Goal: Task Accomplishment & Management: Manage account settings

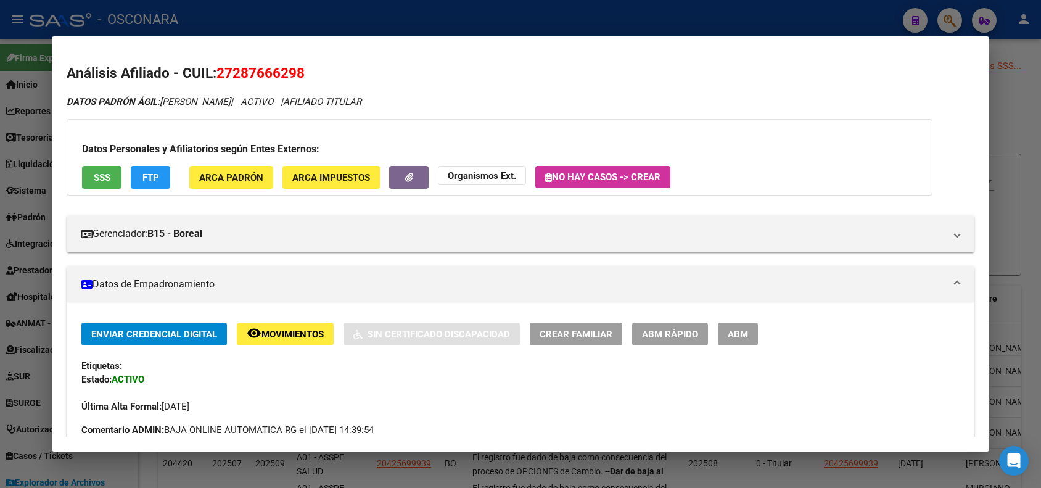
click at [146, 22] on div at bounding box center [520, 244] width 1041 height 488
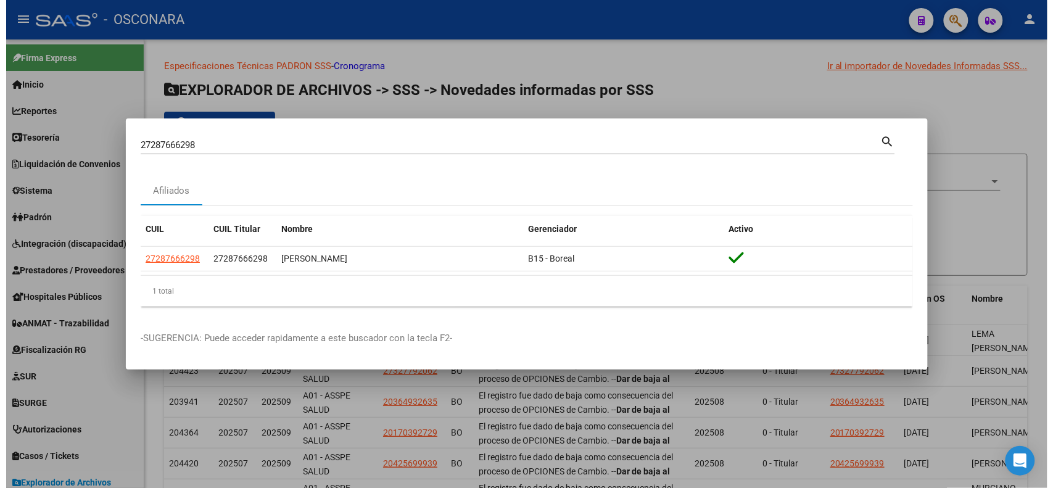
scroll to position [614, 0]
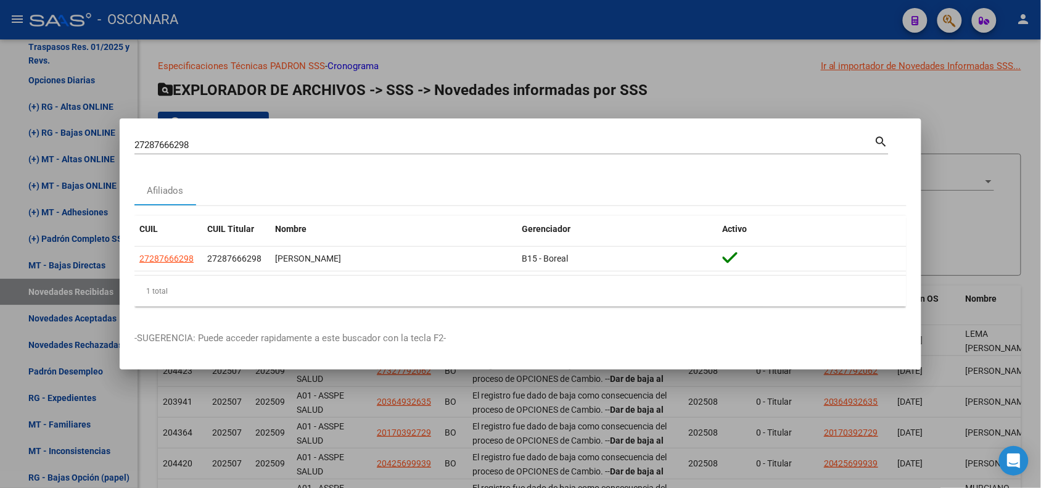
click at [260, 47] on div at bounding box center [520, 244] width 1041 height 488
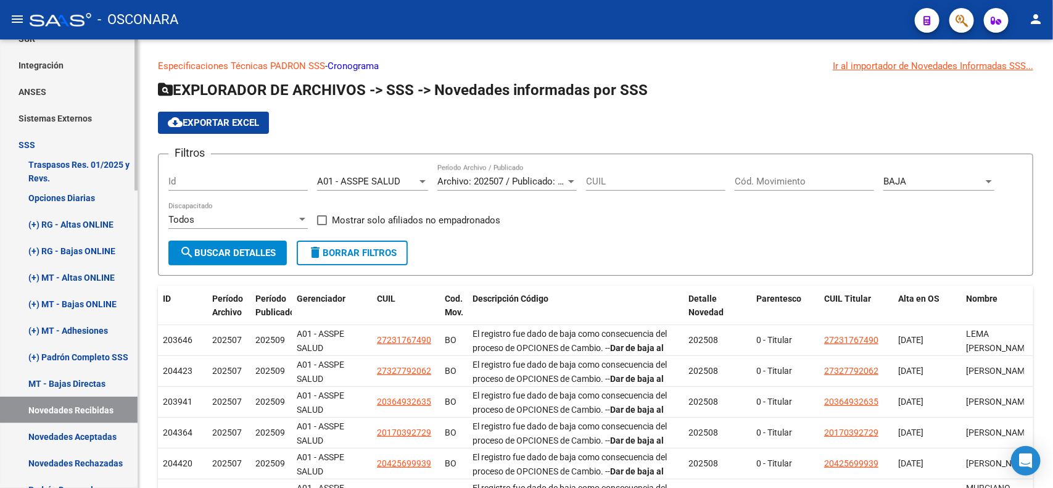
scroll to position [111, 0]
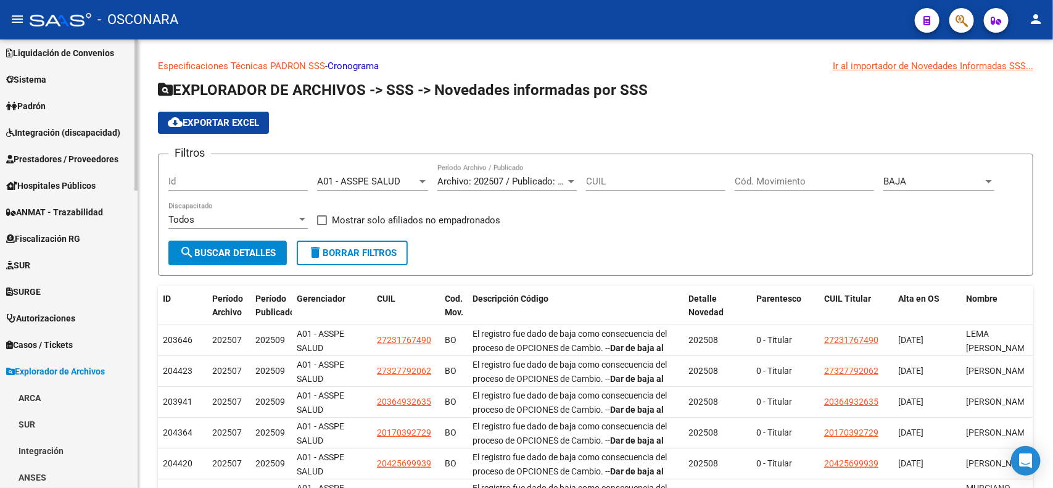
click at [52, 372] on span "Explorador de Archivos" at bounding box center [55, 371] width 99 height 14
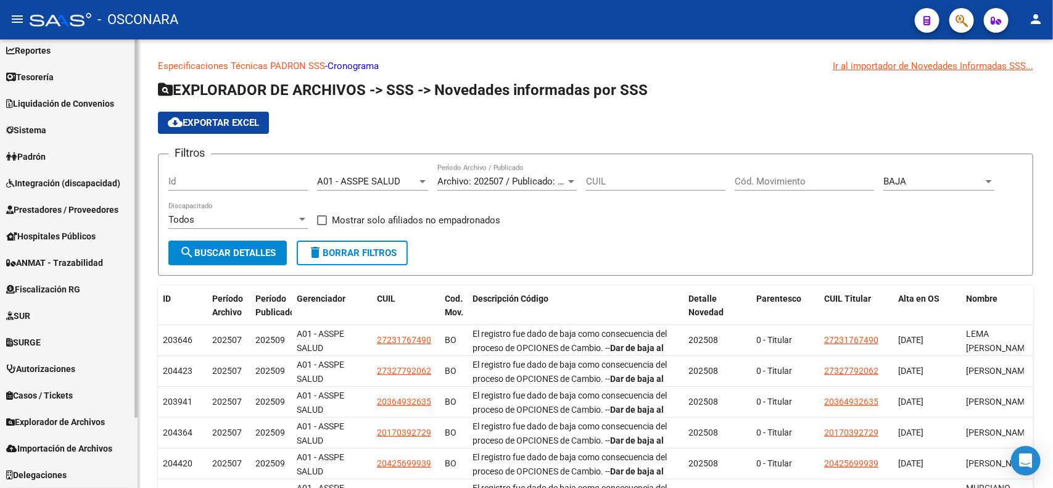
scroll to position [60, 0]
click at [57, 156] on link "Padrón" at bounding box center [69, 157] width 138 height 27
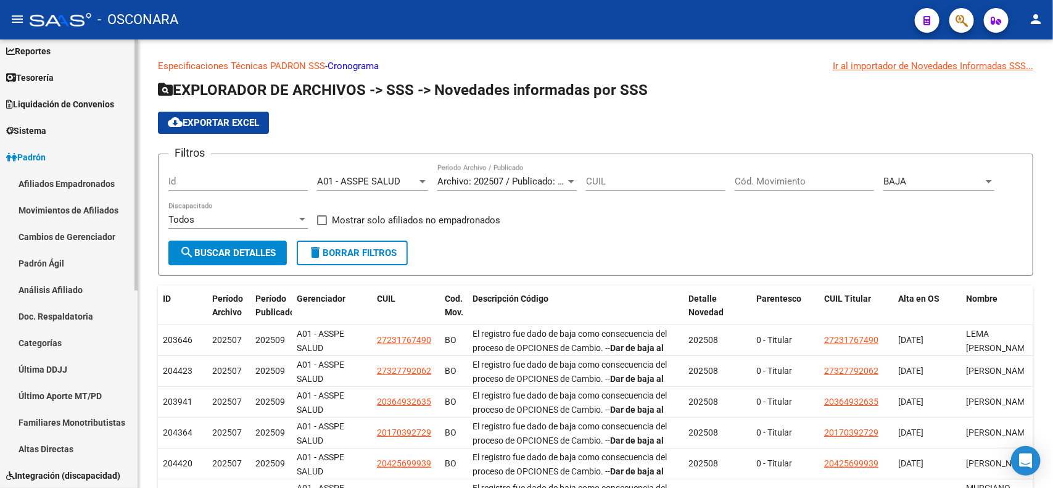
click at [60, 184] on link "Afiliados Empadronados" at bounding box center [69, 183] width 138 height 27
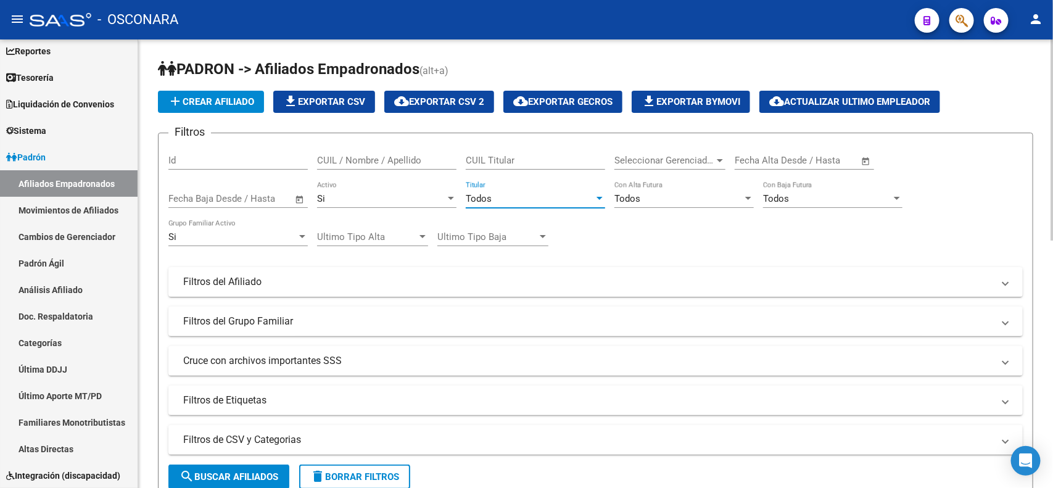
click at [487, 194] on span "Todos" at bounding box center [479, 198] width 26 height 11
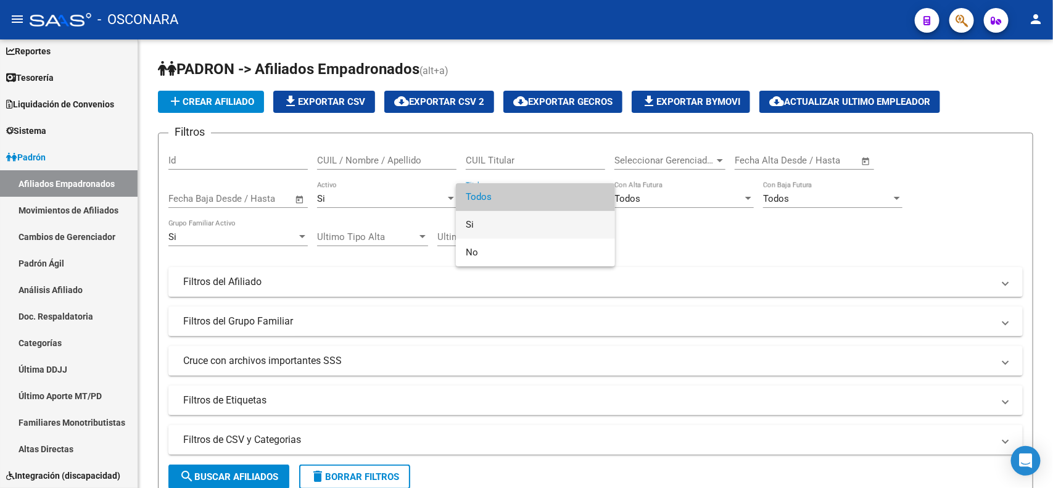
click at [485, 221] on span "Si" at bounding box center [535, 225] width 139 height 28
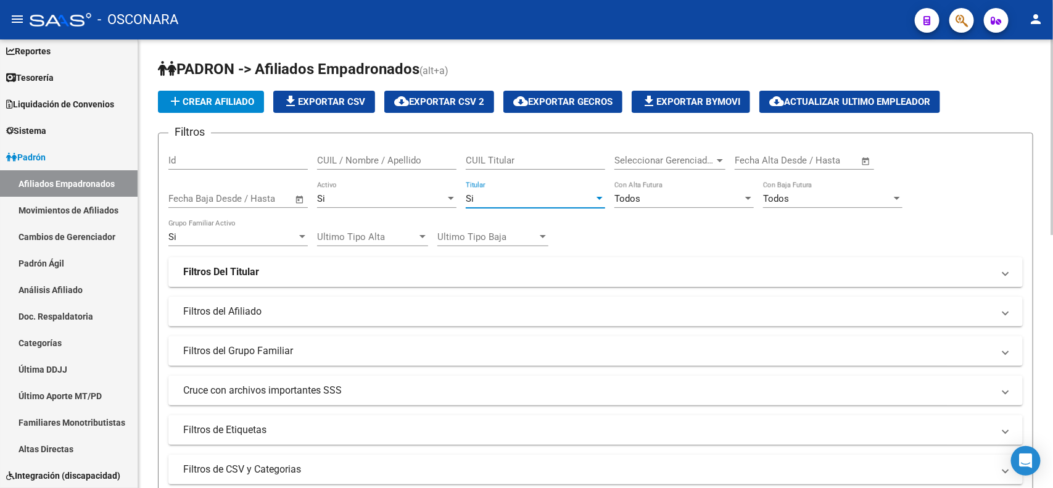
scroll to position [385, 0]
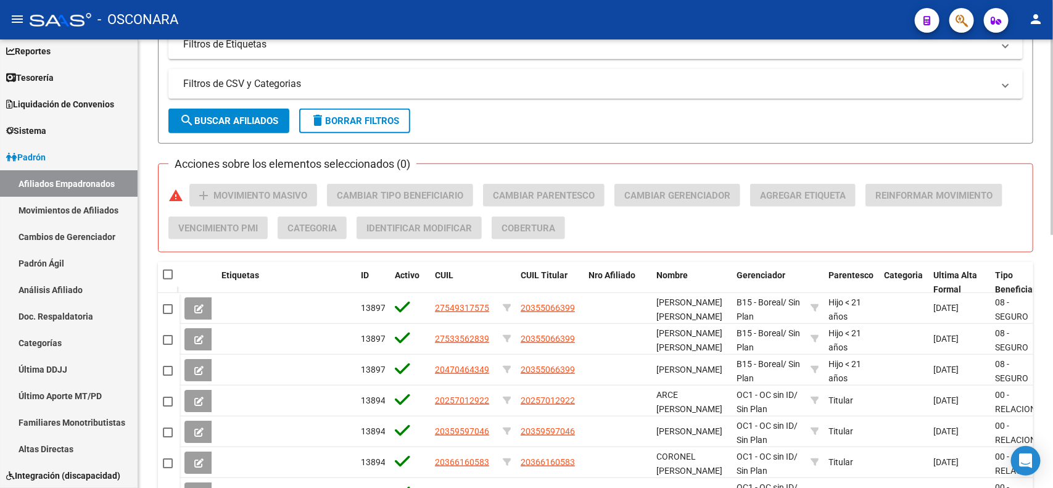
click at [297, 85] on mat-panel-title "Filtros de CSV y Categorias" at bounding box center [588, 84] width 810 height 14
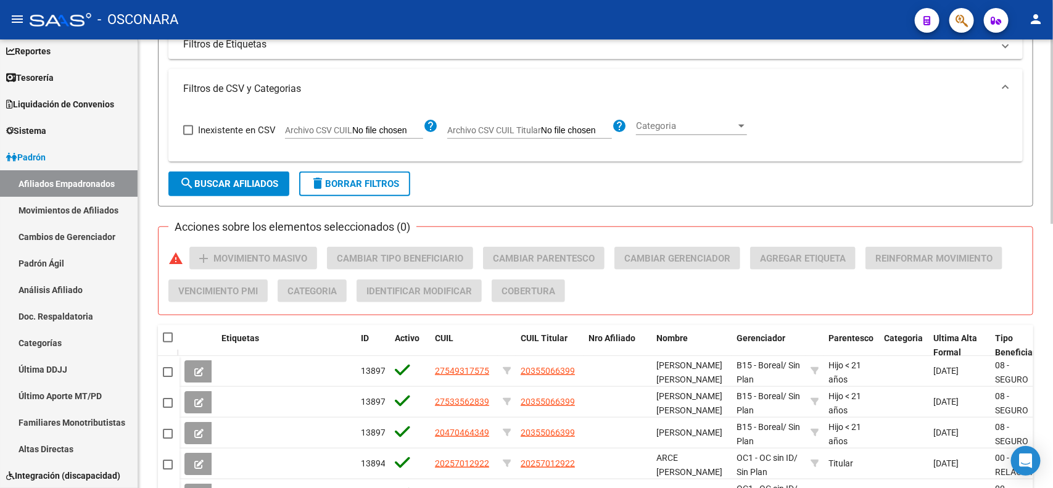
click at [328, 136] on label "Archivo CSV CUIL" at bounding box center [354, 132] width 138 height 14
click at [352, 136] on input "Archivo CSV CUIL" at bounding box center [387, 130] width 71 height 11
type input "C:\fakepath\125 ALTAS MEPLIFE.csv"
click at [244, 189] on button "search Buscar Afiliados" at bounding box center [228, 183] width 121 height 25
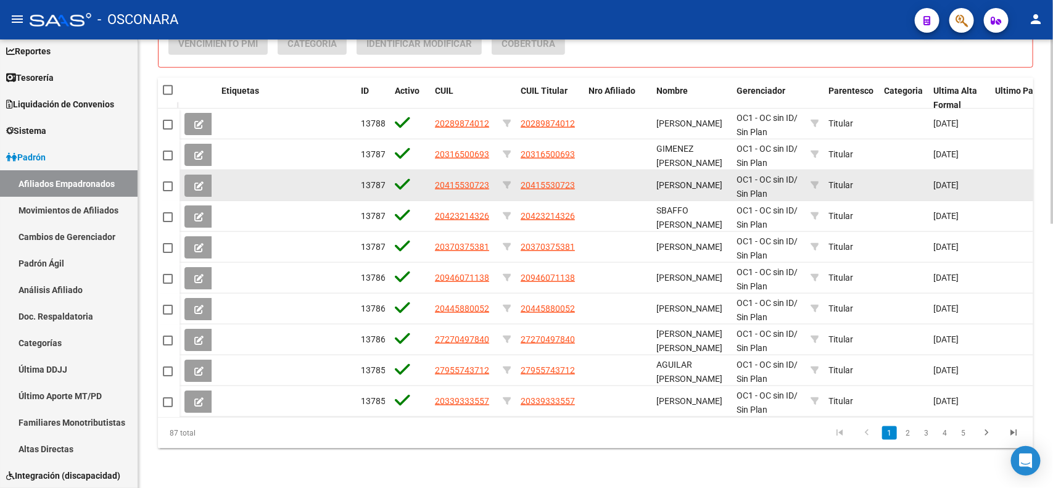
scroll to position [643, 0]
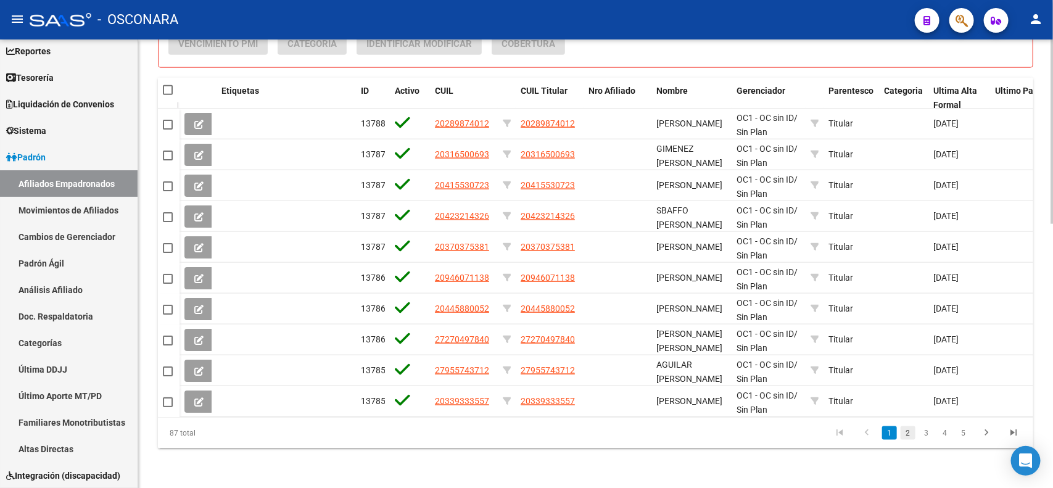
click at [911, 429] on link "2" at bounding box center [907, 433] width 15 height 14
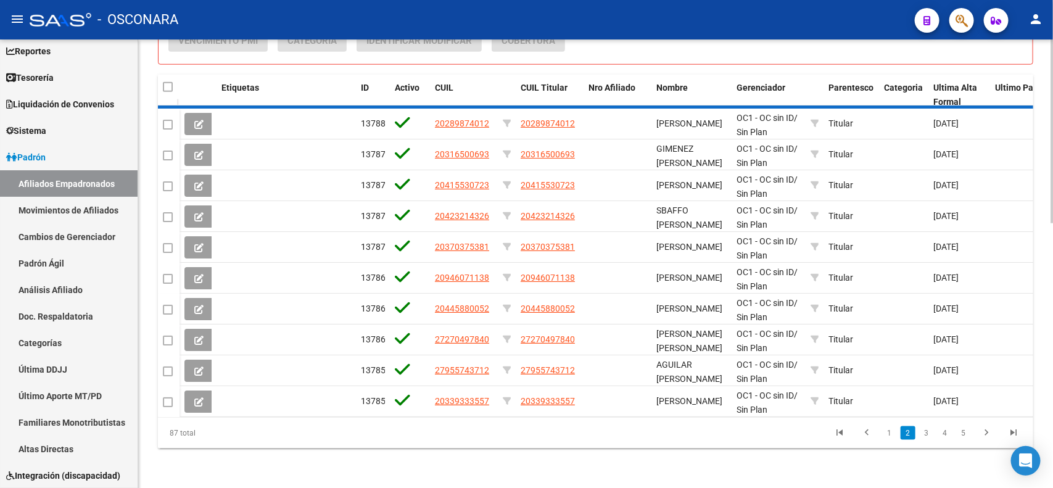
scroll to position [1, 0]
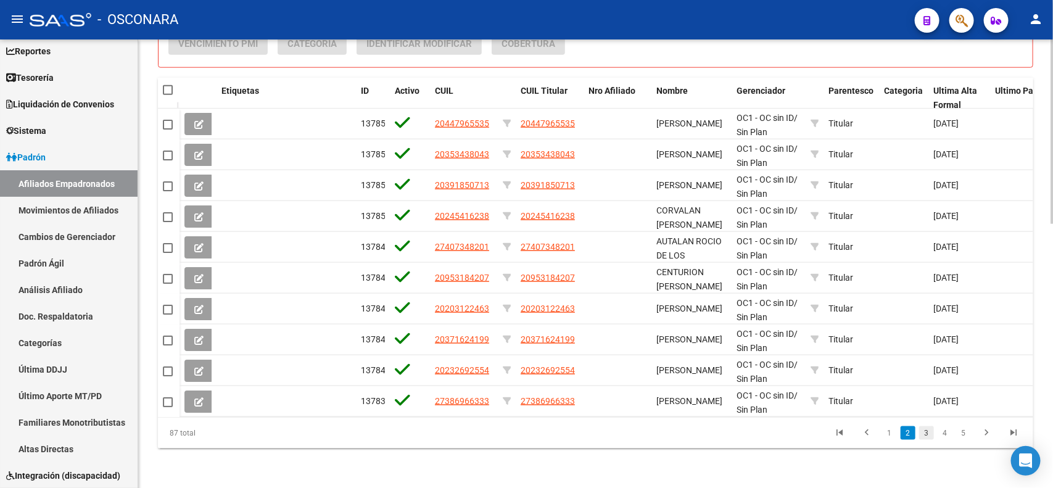
click at [927, 435] on link "3" at bounding box center [926, 433] width 15 height 14
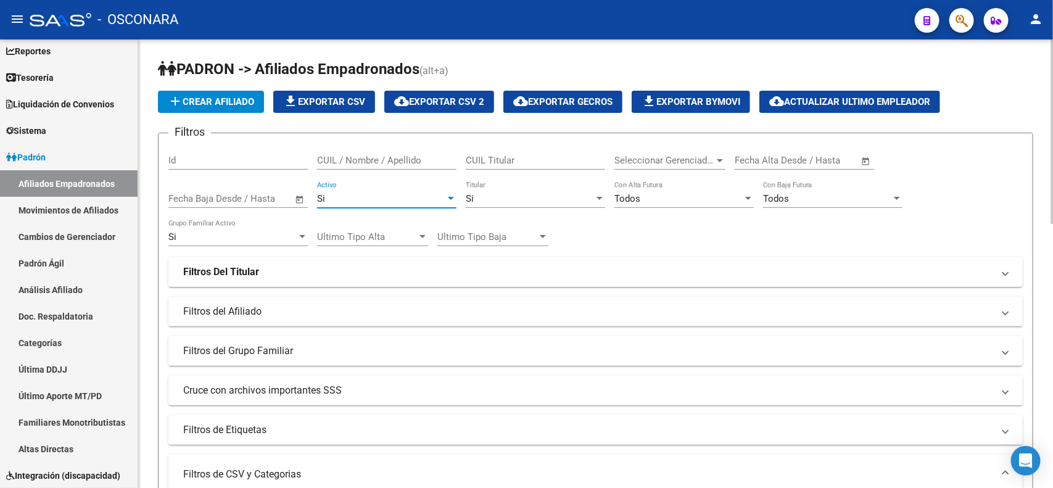
click at [364, 196] on div "Si" at bounding box center [381, 198] width 128 height 11
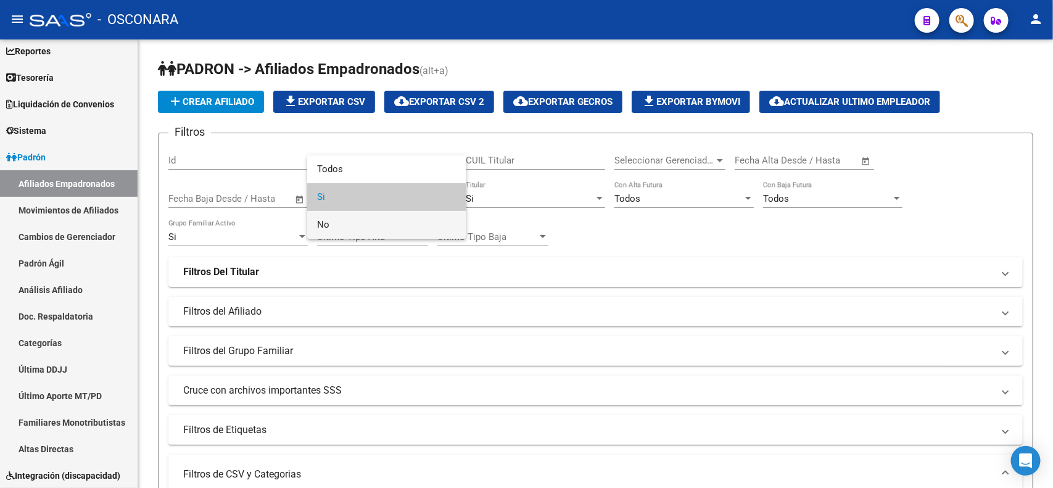
click at [374, 224] on span "No" at bounding box center [386, 225] width 139 height 28
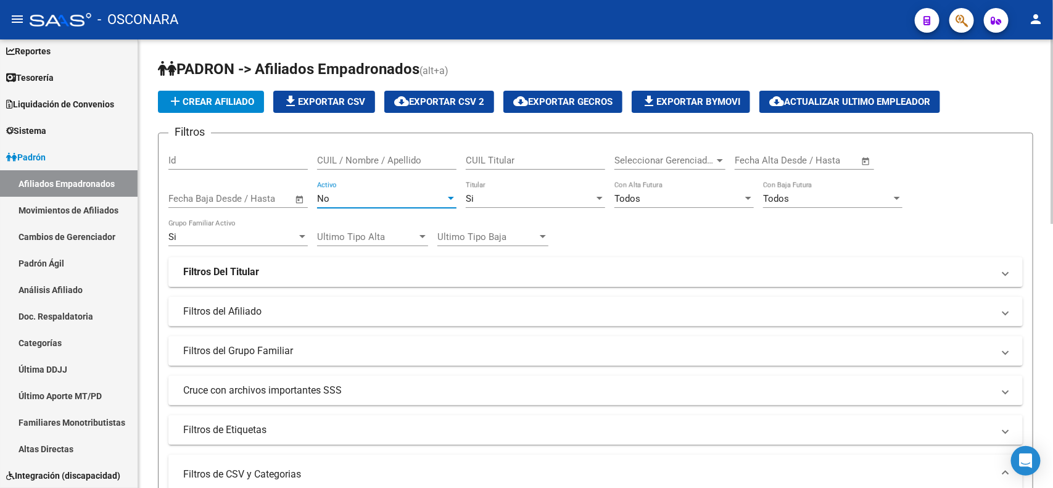
scroll to position [385, 0]
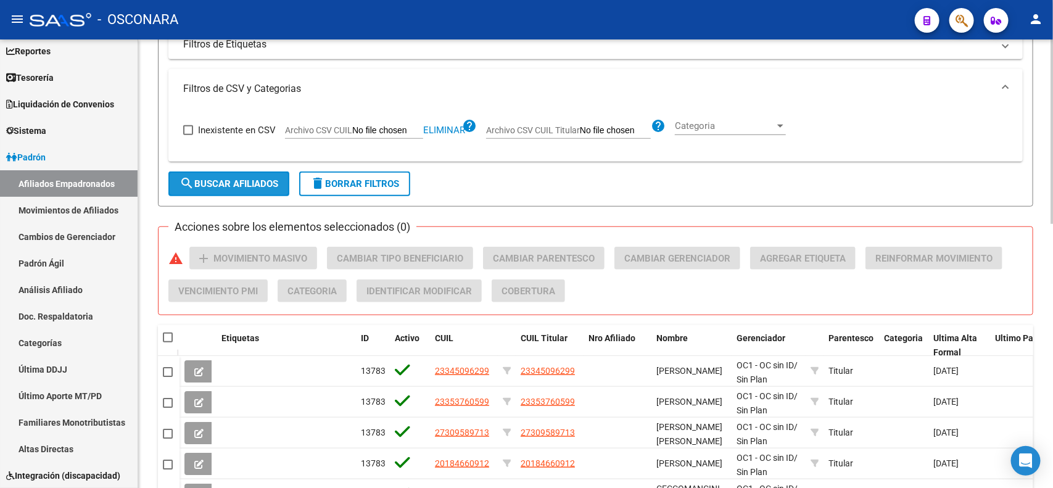
click at [262, 187] on span "search Buscar Afiliados" at bounding box center [228, 183] width 99 height 11
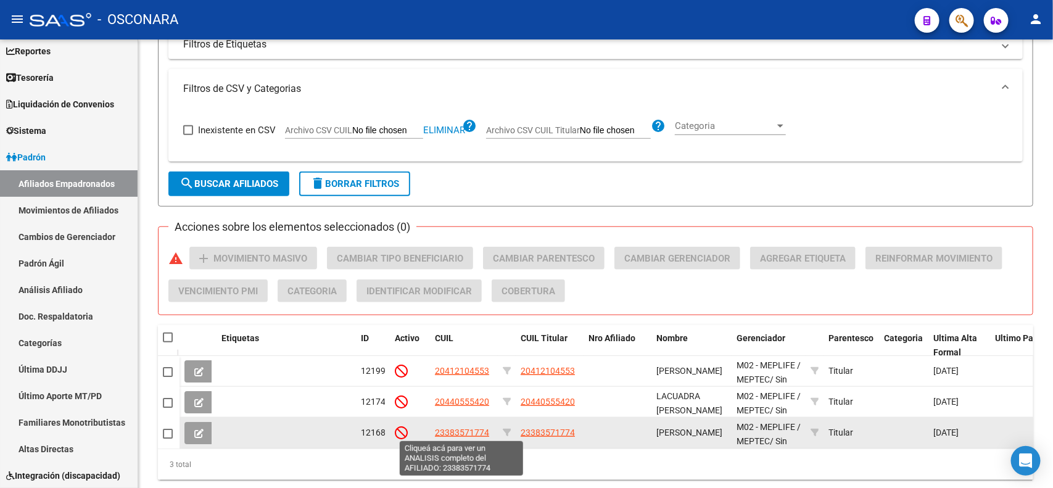
scroll to position [0, 0]
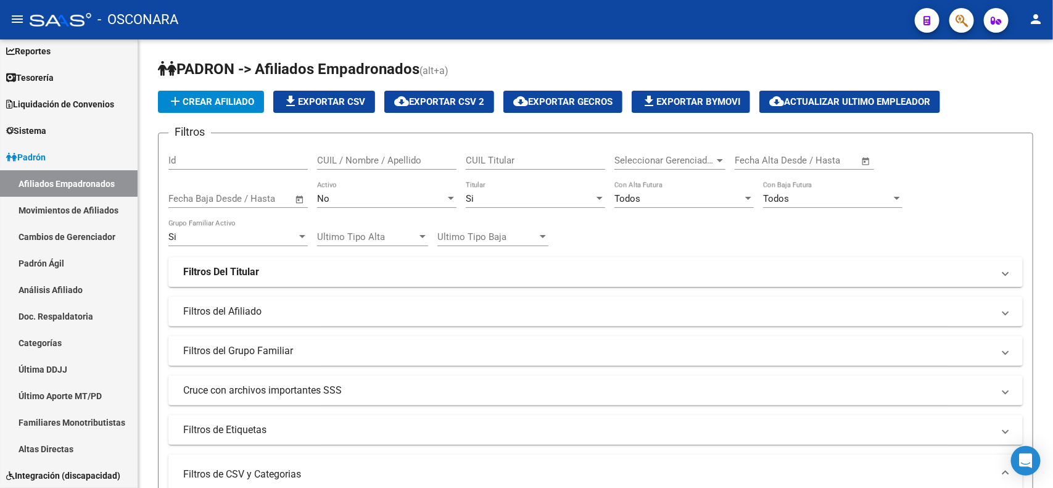
click at [386, 196] on div "No" at bounding box center [381, 198] width 128 height 11
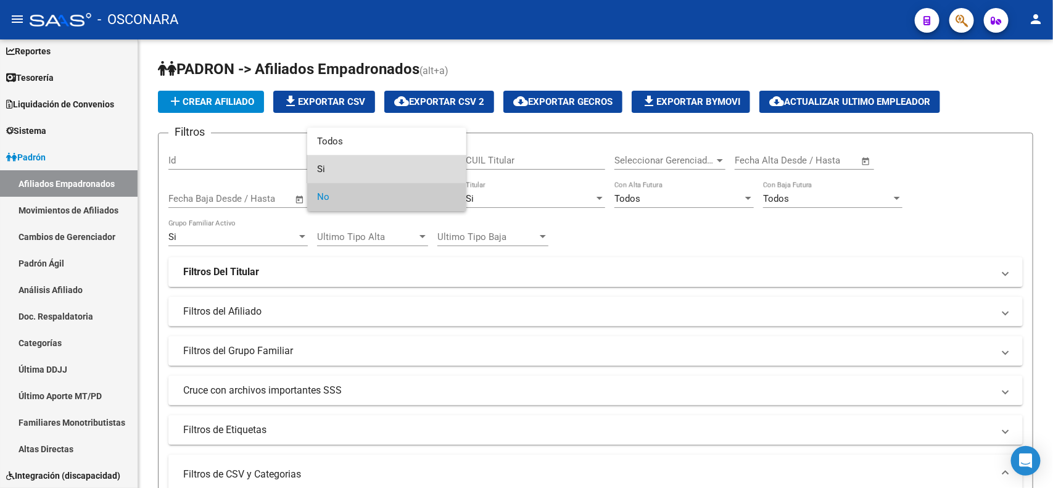
click at [381, 176] on span "Si" at bounding box center [386, 169] width 139 height 28
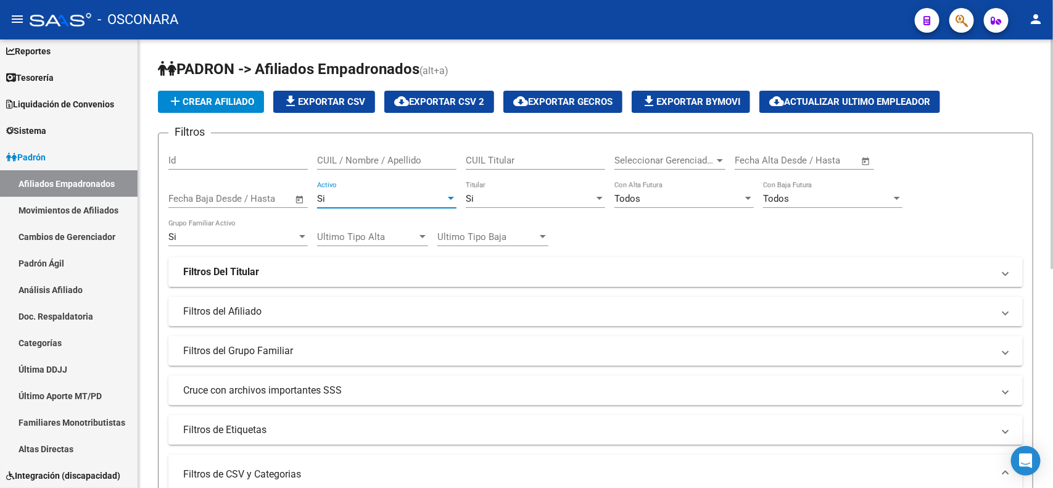
scroll to position [385, 0]
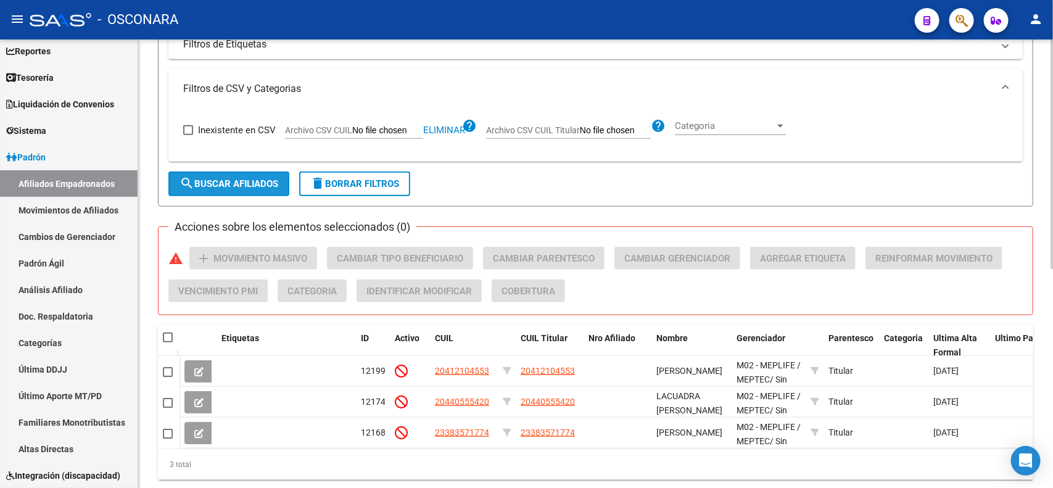
click at [262, 180] on span "search Buscar Afiliados" at bounding box center [228, 183] width 99 height 11
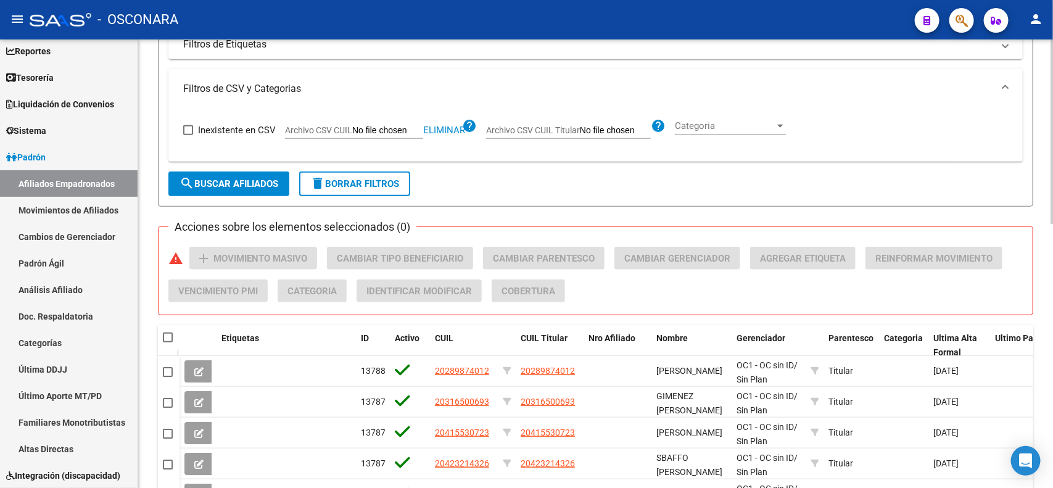
scroll to position [643, 0]
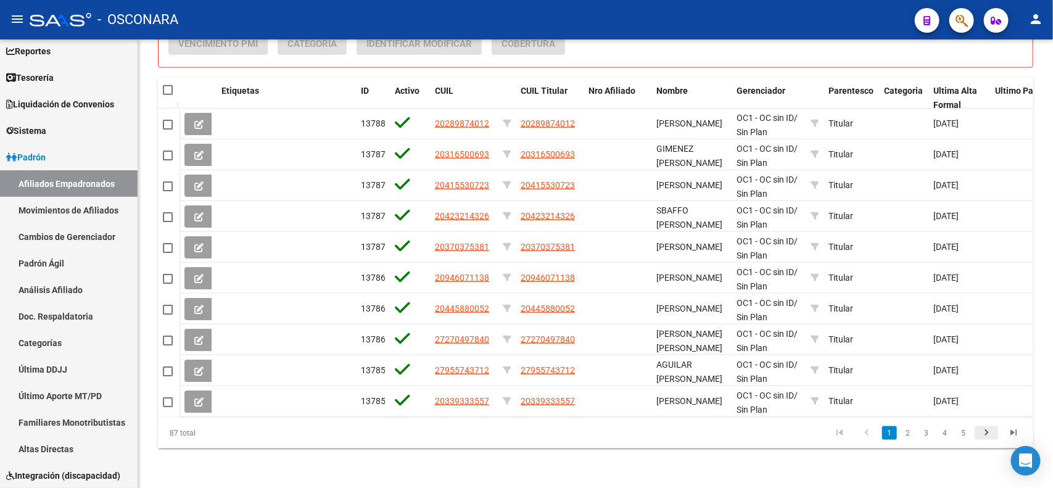
click at [987, 427] on icon "go to next page" at bounding box center [986, 434] width 16 height 15
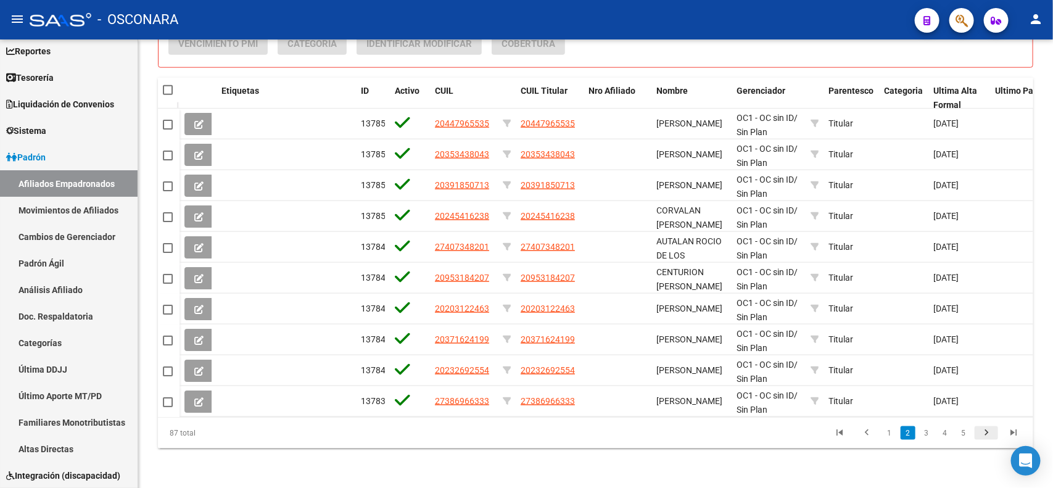
scroll to position [1, 0]
click at [987, 427] on icon "go to next page" at bounding box center [986, 434] width 16 height 15
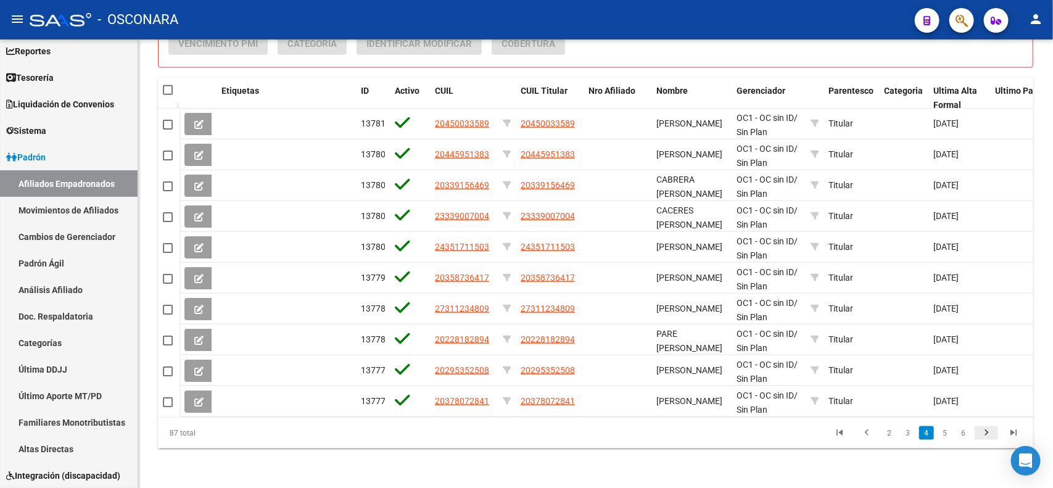
click at [987, 427] on icon "go to next page" at bounding box center [986, 434] width 16 height 15
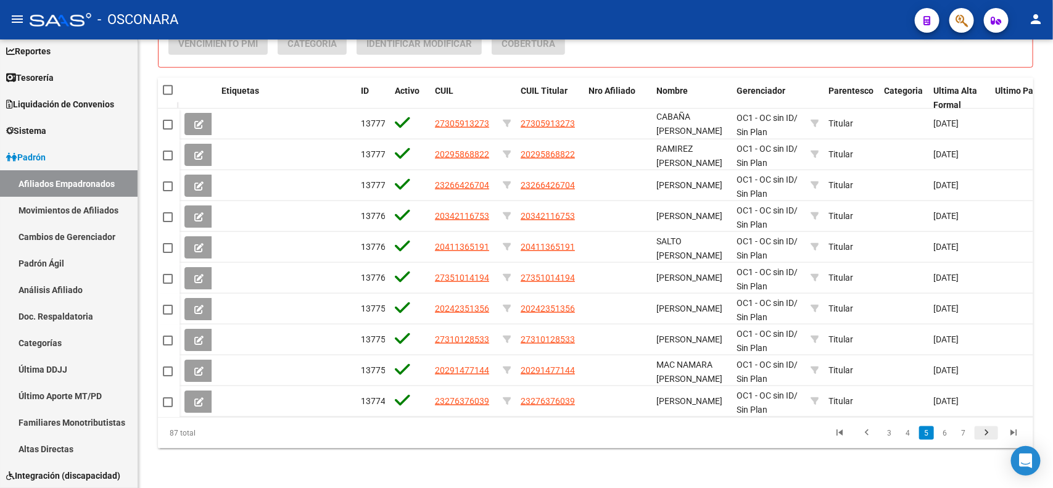
scroll to position [16, 0]
click at [987, 427] on icon "go to next page" at bounding box center [986, 434] width 16 height 15
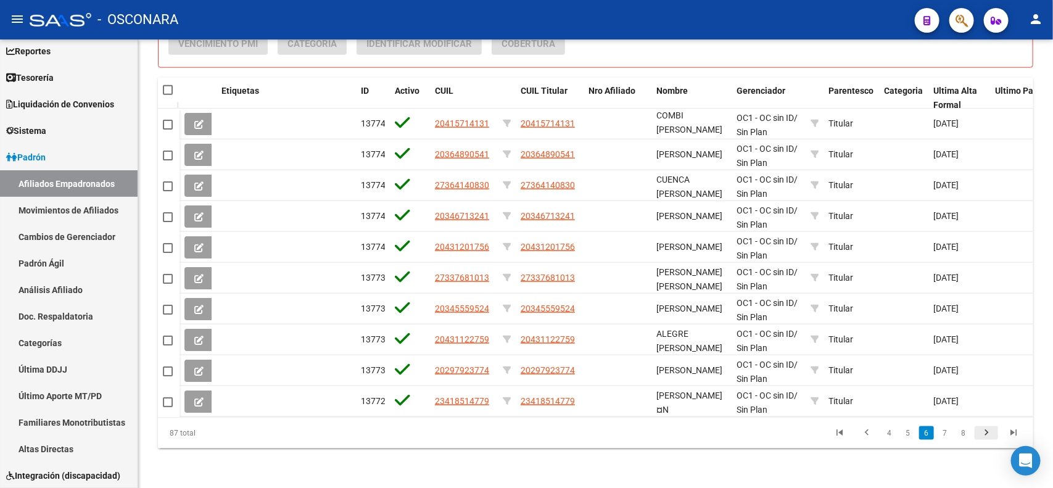
scroll to position [1, 0]
click at [987, 427] on icon "go to next page" at bounding box center [986, 434] width 16 height 15
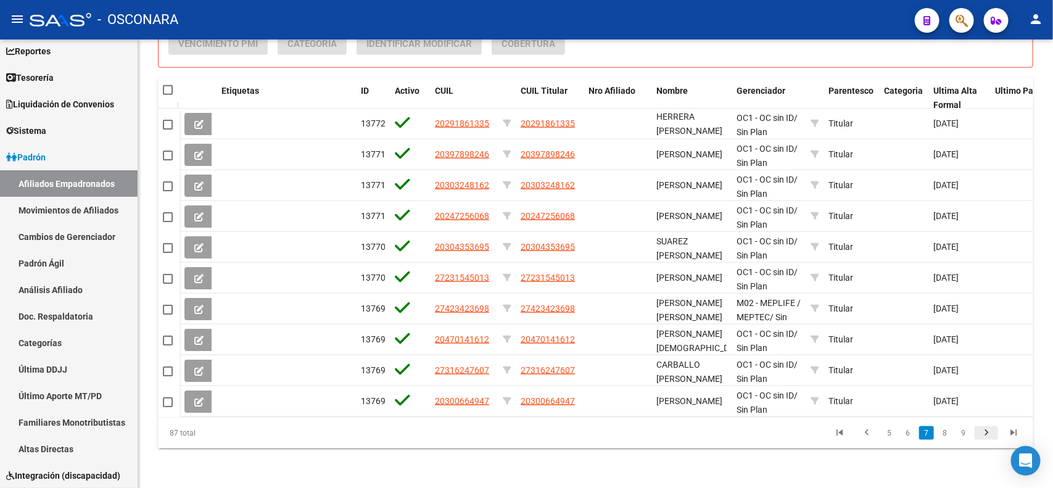
click at [987, 427] on icon "go to next page" at bounding box center [986, 434] width 16 height 15
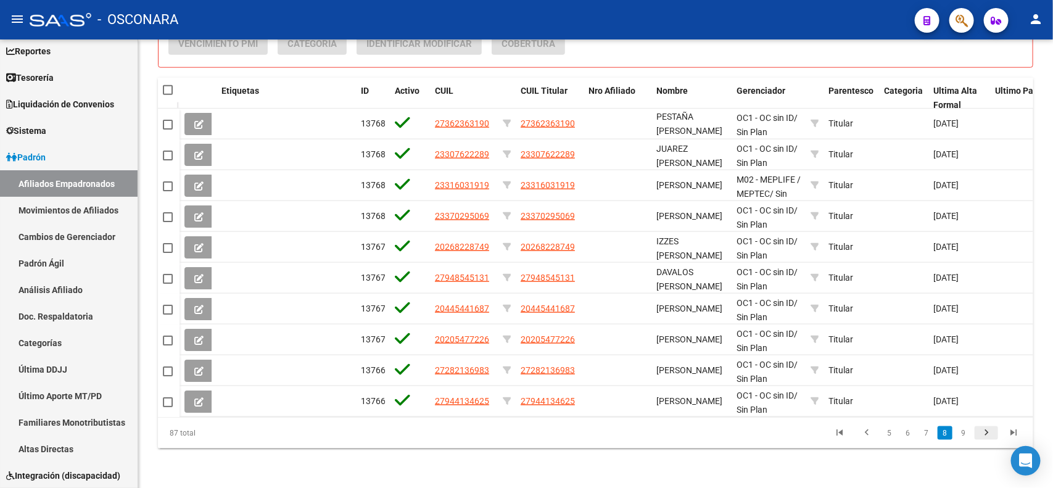
click at [987, 427] on icon "go to next page" at bounding box center [986, 434] width 16 height 15
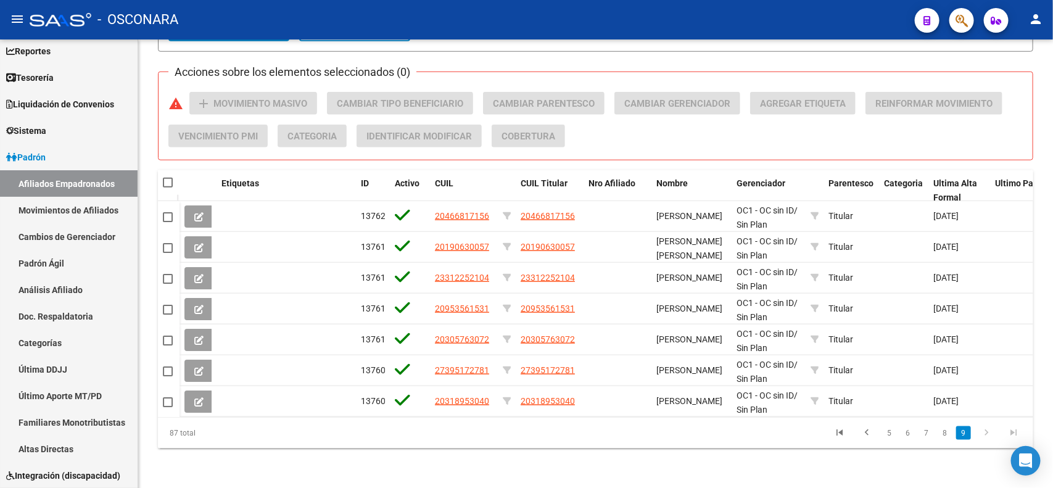
scroll to position [550, 0]
click at [164, 178] on span at bounding box center [168, 183] width 10 height 10
click at [167, 187] on input "checkbox" at bounding box center [167, 187] width 1 height 1
checkbox input "true"
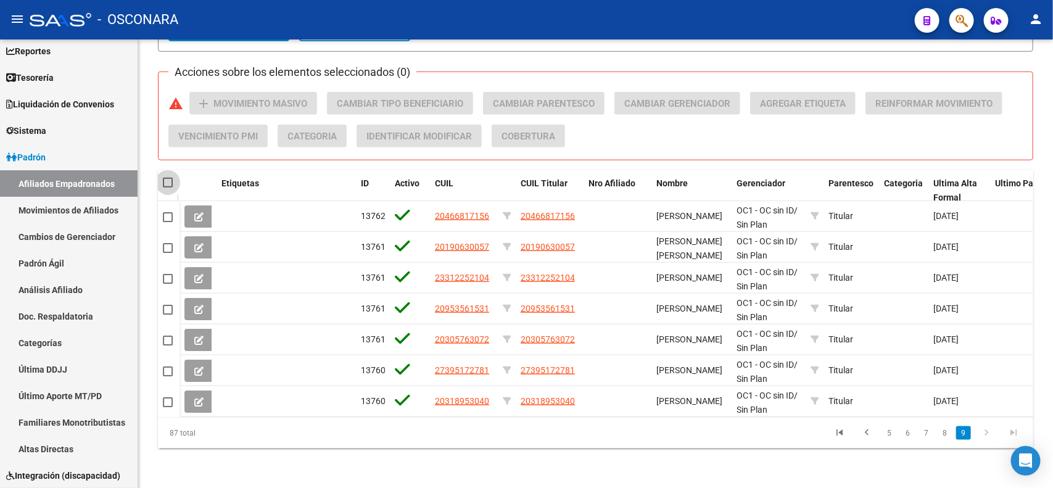
checkbox input "true"
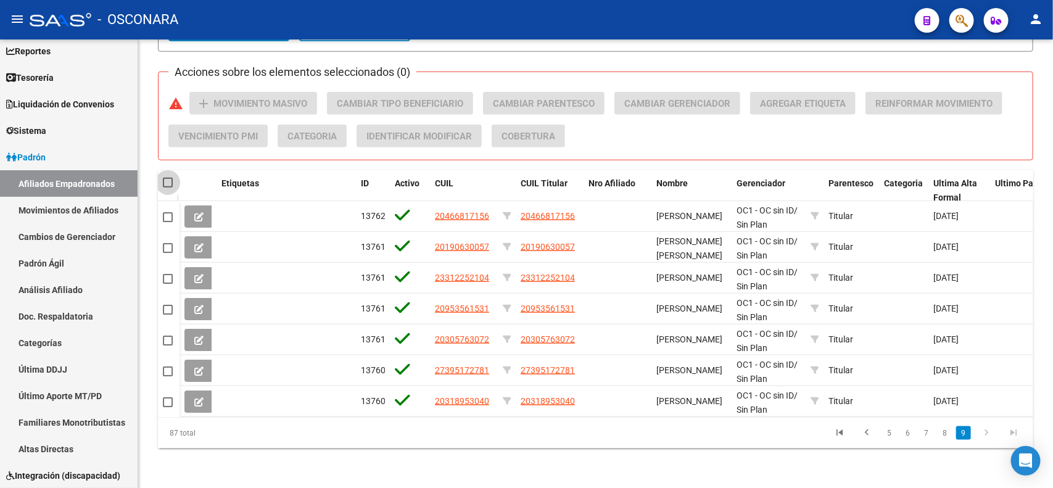
checkbox input "true"
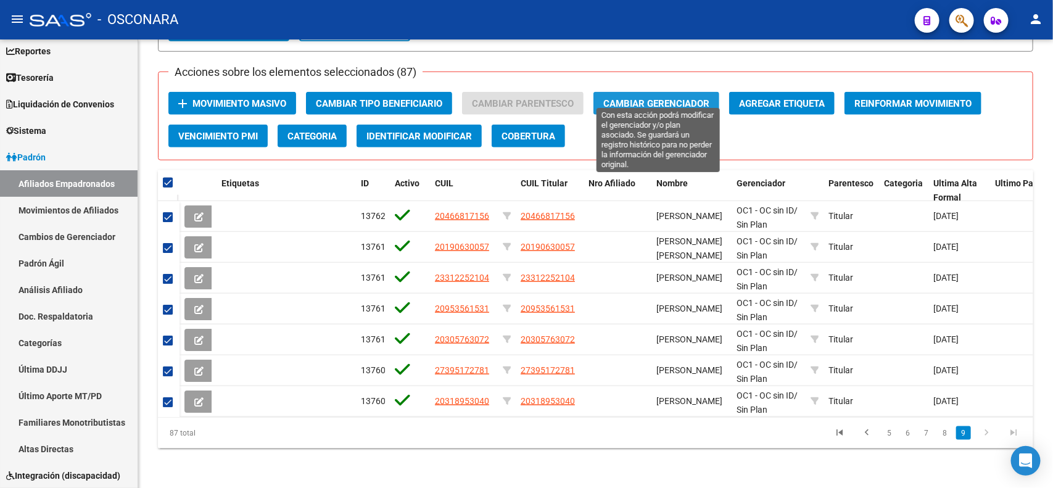
click at [683, 98] on span "Cambiar Gerenciador" at bounding box center [656, 103] width 106 height 11
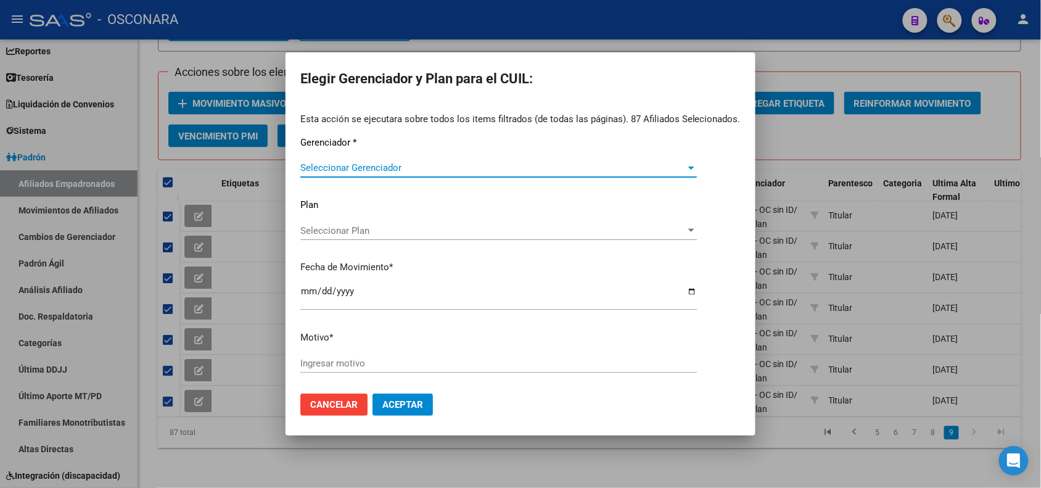
click at [375, 171] on span "Seleccionar Gerenciador" at bounding box center [492, 167] width 385 height 11
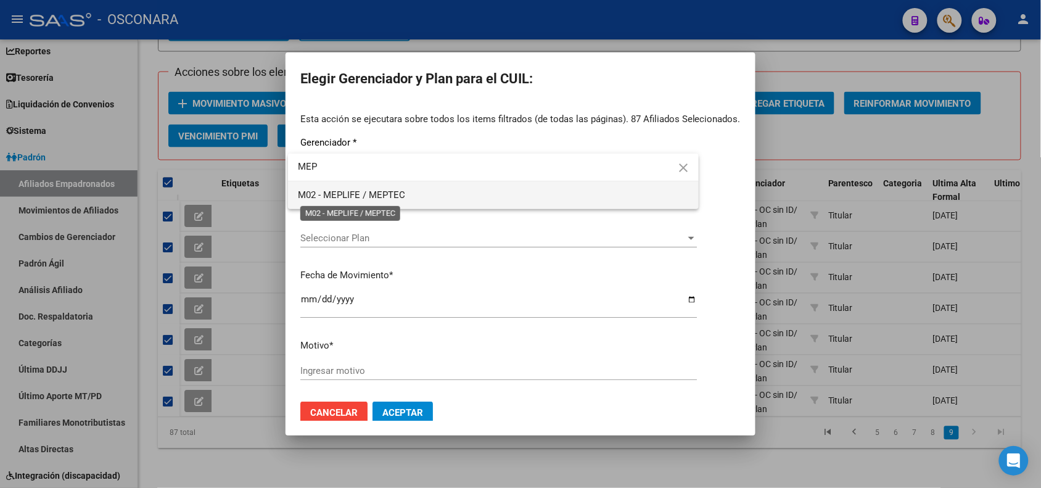
type input "MEP"
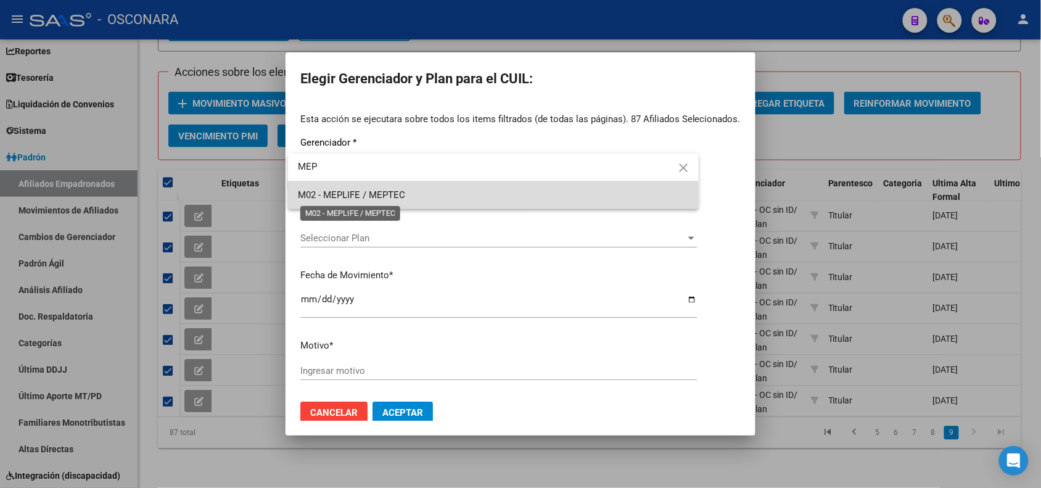
click at [379, 195] on span "M02 - MEPLIFE / MEPTEC" at bounding box center [351, 194] width 107 height 11
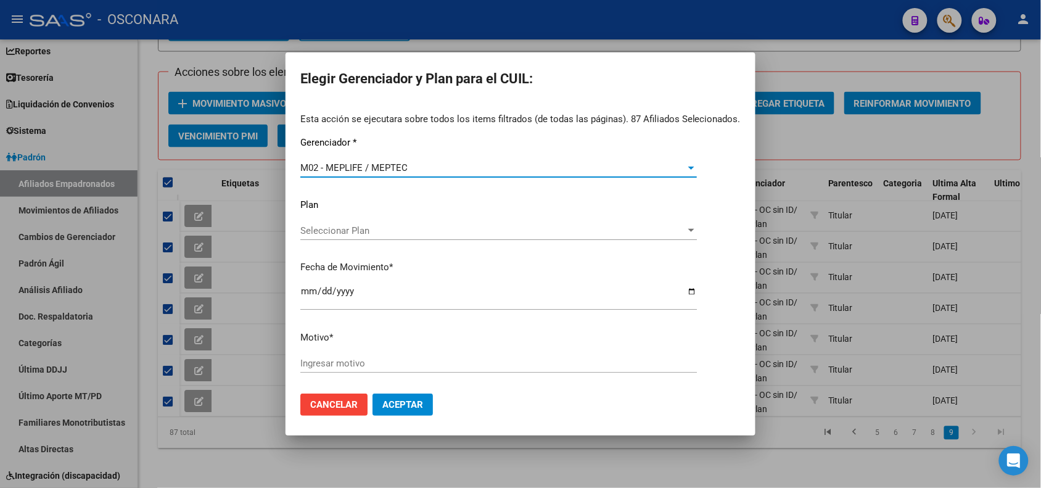
click at [307, 296] on input "[DATE]" at bounding box center [498, 296] width 396 height 20
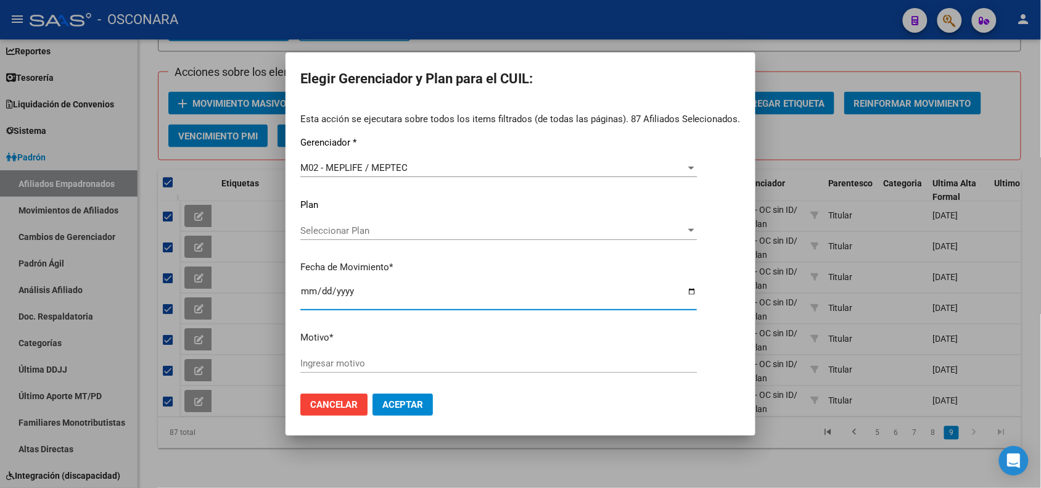
type input "[DATE]"
click at [368, 366] on input "Ingresar motivo" at bounding box center [498, 363] width 396 height 11
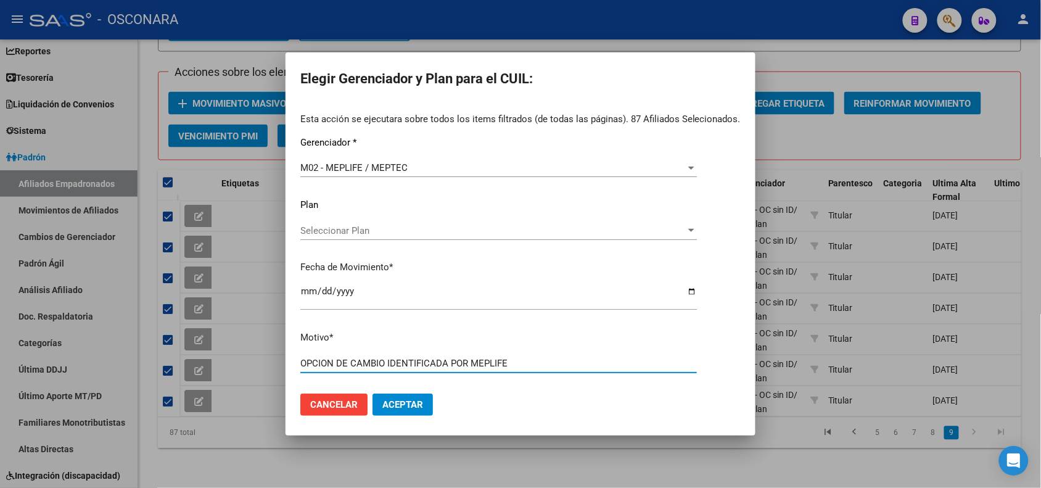
type input "OPCION DE CAMBIO IDENTIFICADA POR MEPLIFE"
click at [414, 403] on span "Aceptar" at bounding box center [402, 404] width 41 height 11
checkbox input "false"
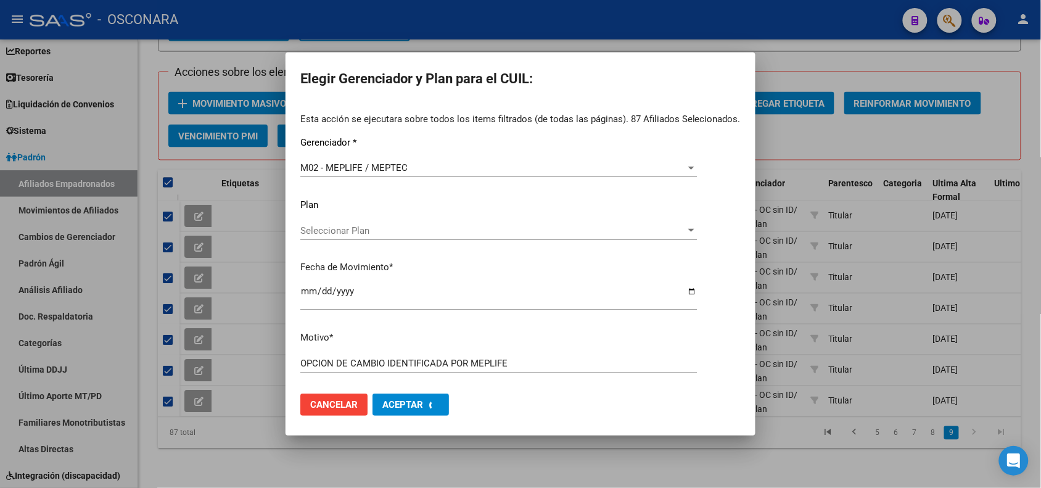
checkbox input "false"
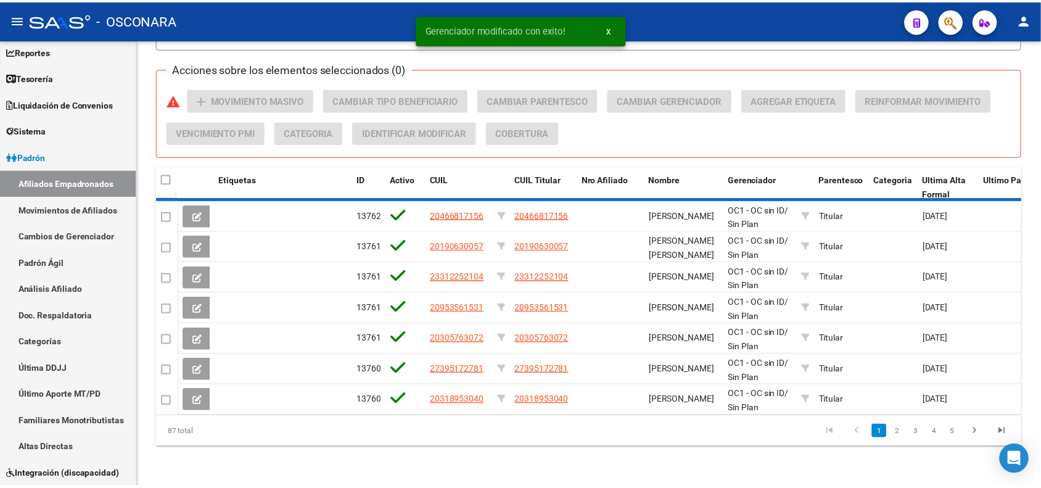
scroll to position [16, 0]
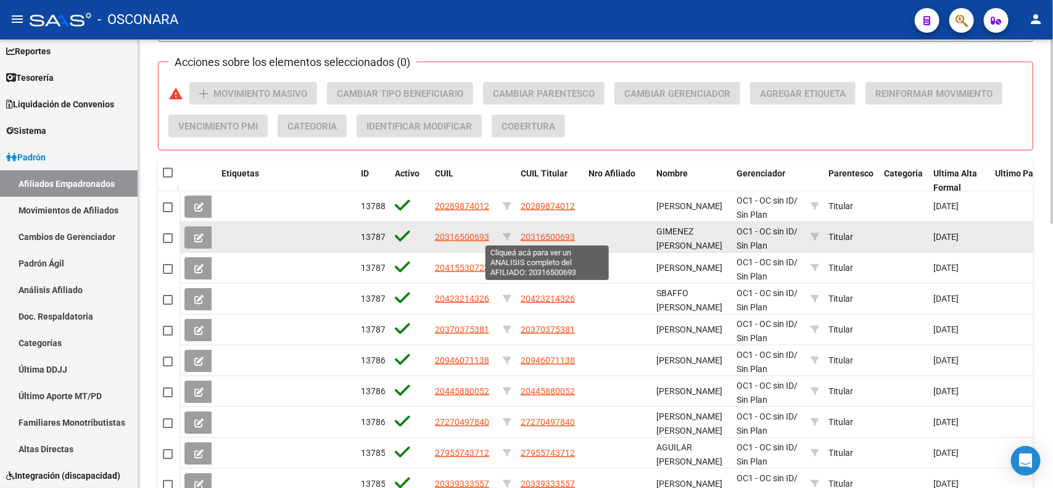
click at [532, 238] on span "20316500693" at bounding box center [547, 237] width 54 height 10
type textarea "20316500693"
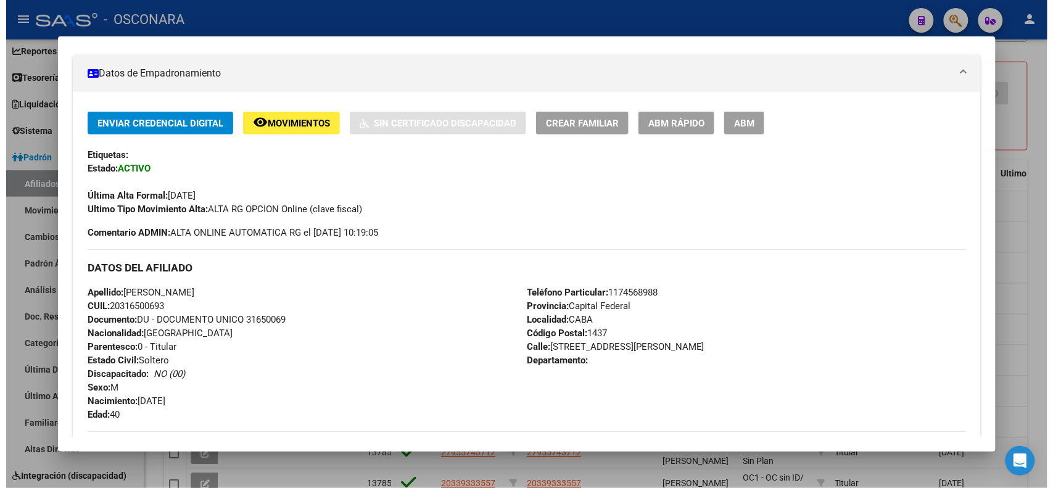
scroll to position [0, 0]
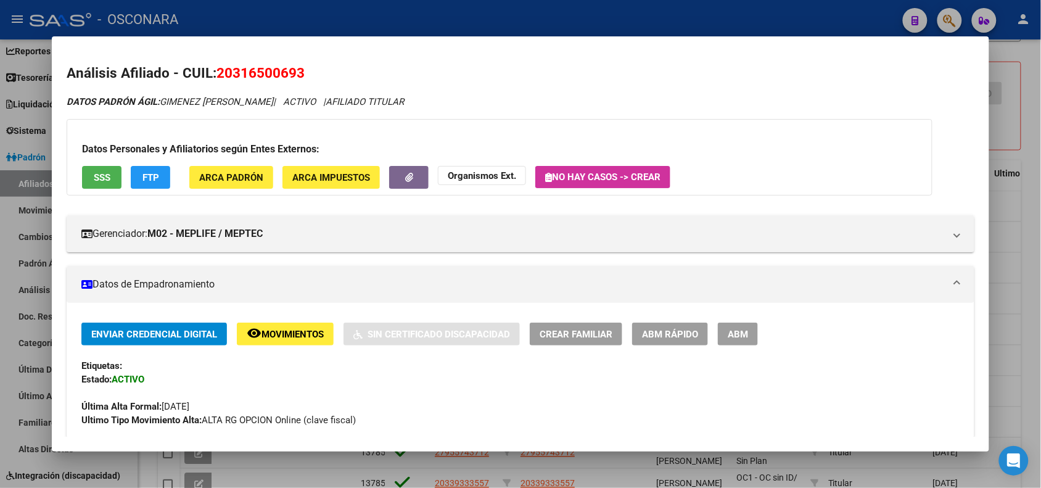
click at [302, 17] on div at bounding box center [520, 244] width 1041 height 488
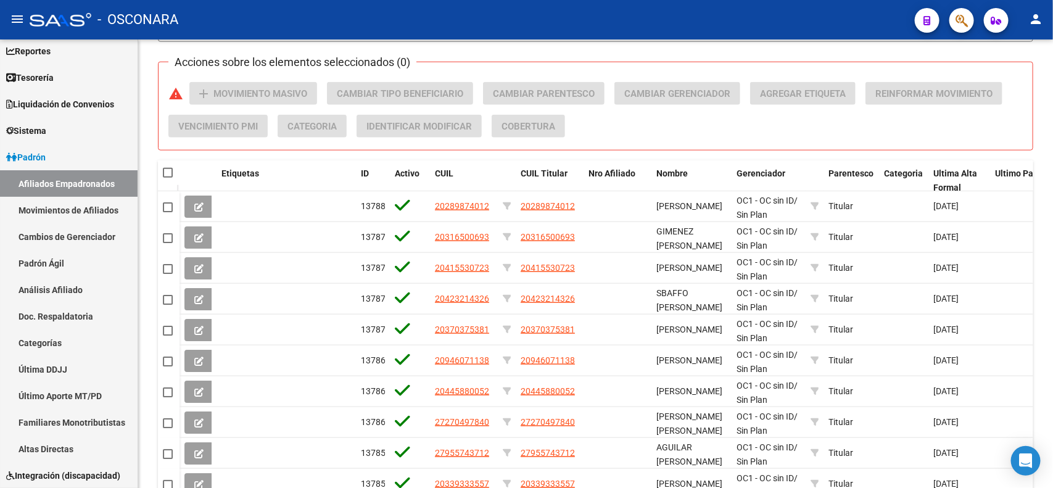
click at [303, 17] on div "- OSCONARA" at bounding box center [467, 19] width 875 height 27
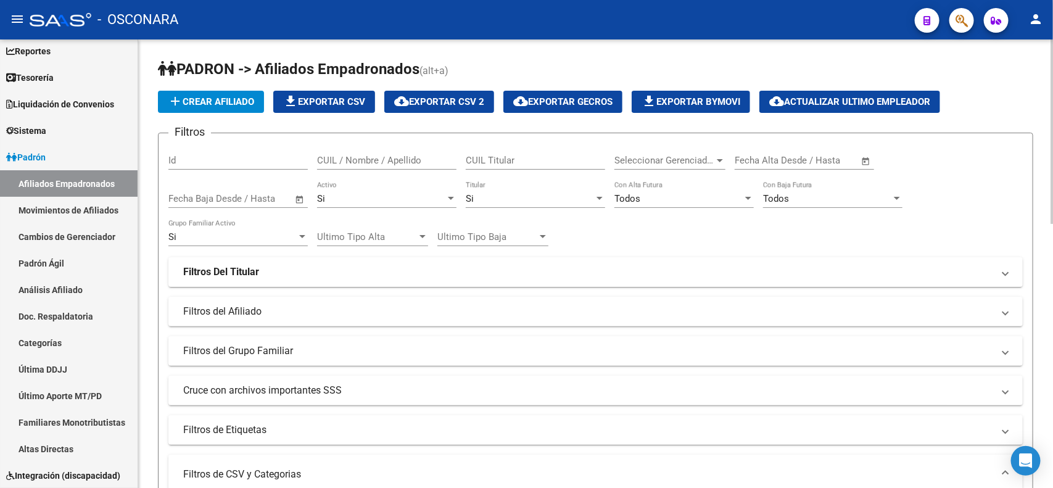
click at [327, 96] on span "file_download Exportar CSV" at bounding box center [324, 101] width 82 height 11
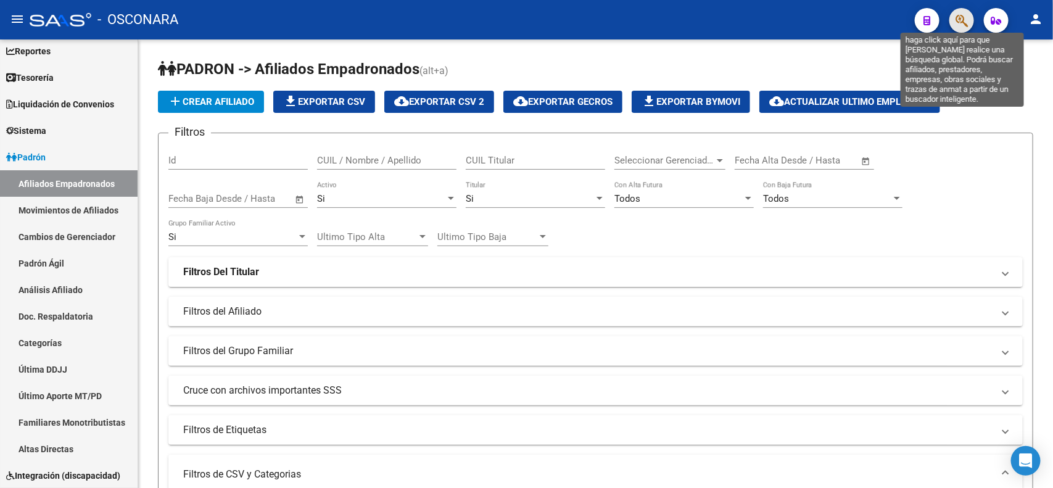
click at [962, 23] on icon "button" at bounding box center [961, 21] width 12 height 14
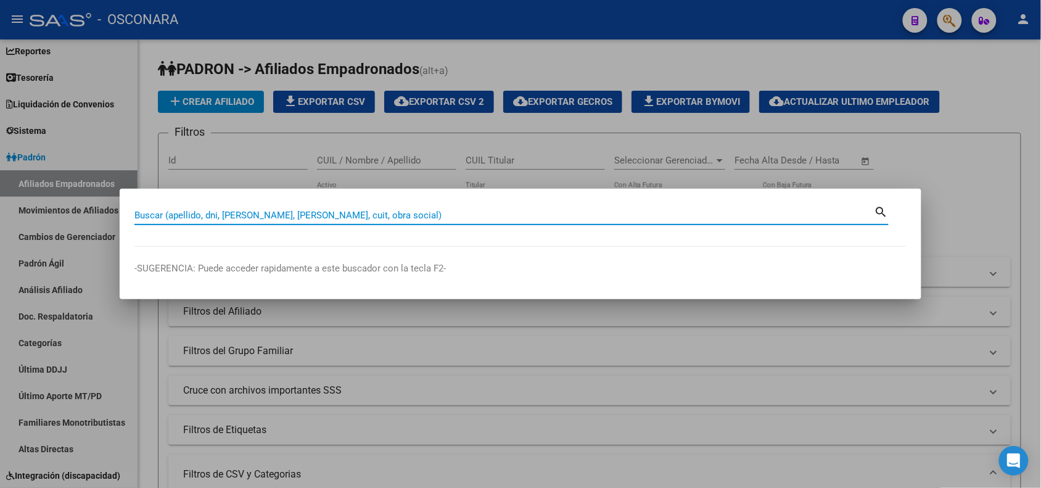
paste input "20404224069"
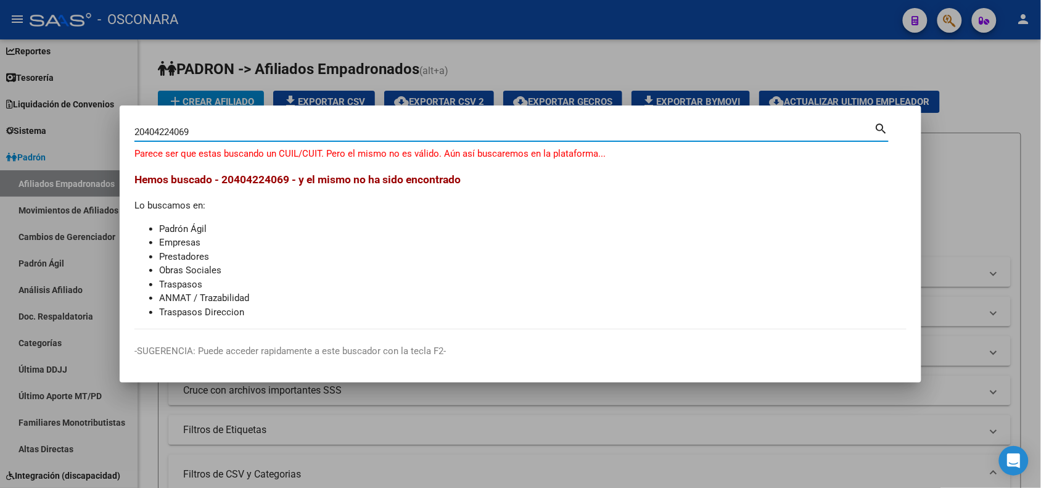
click at [155, 128] on input "20404224069" at bounding box center [504, 131] width 740 height 11
paste input "40422406"
type input "40422406"
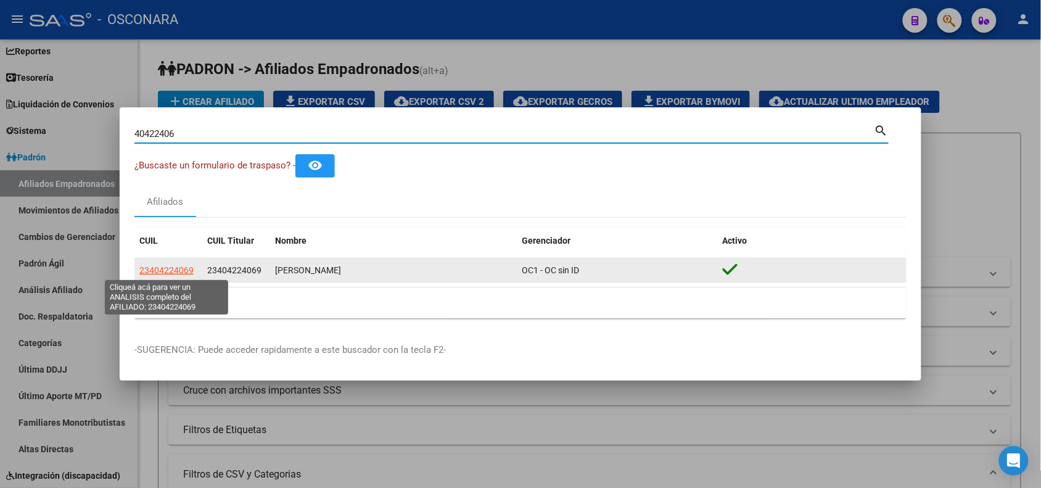
click at [170, 273] on span "23404224069" at bounding box center [166, 270] width 54 height 10
type textarea "23404224069"
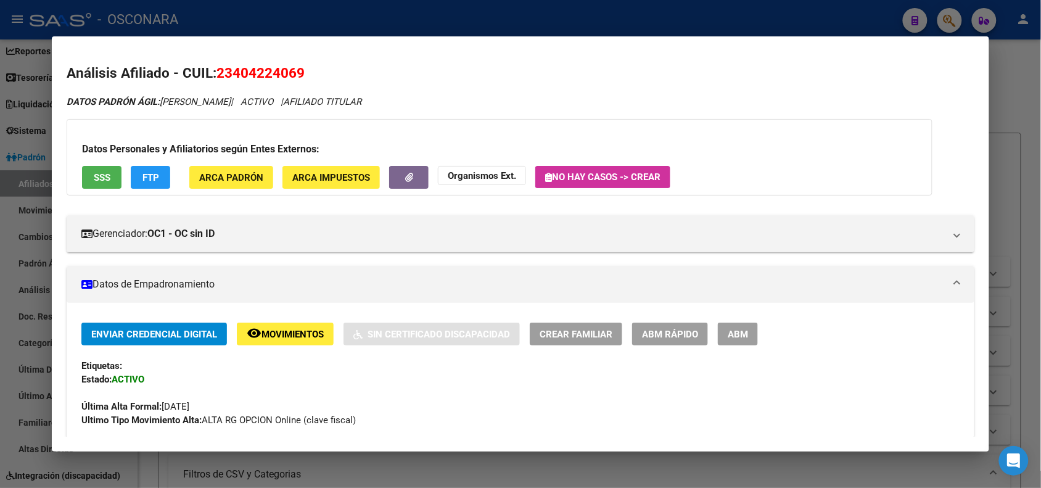
click at [679, 342] on button "ABM Rápido" at bounding box center [670, 333] width 76 height 23
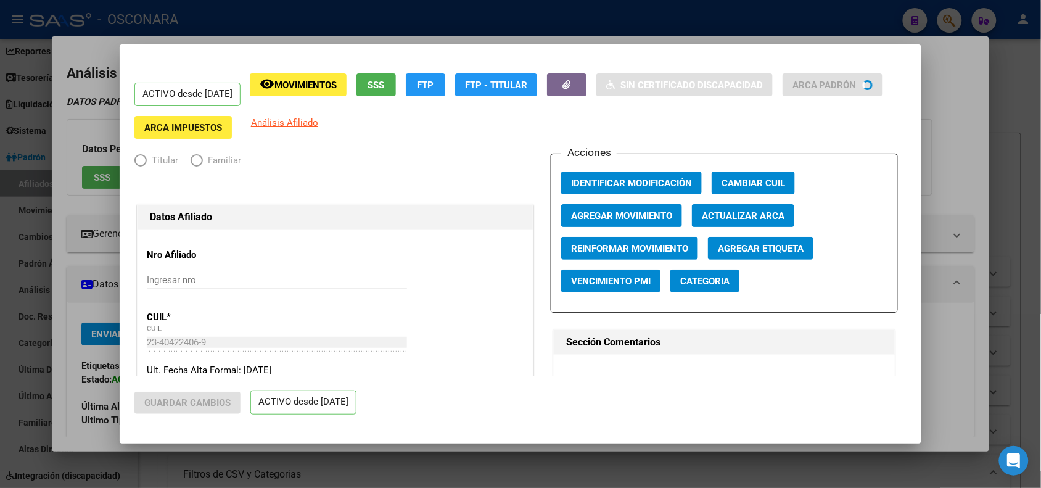
radio input "true"
type input "30-70808690-4"
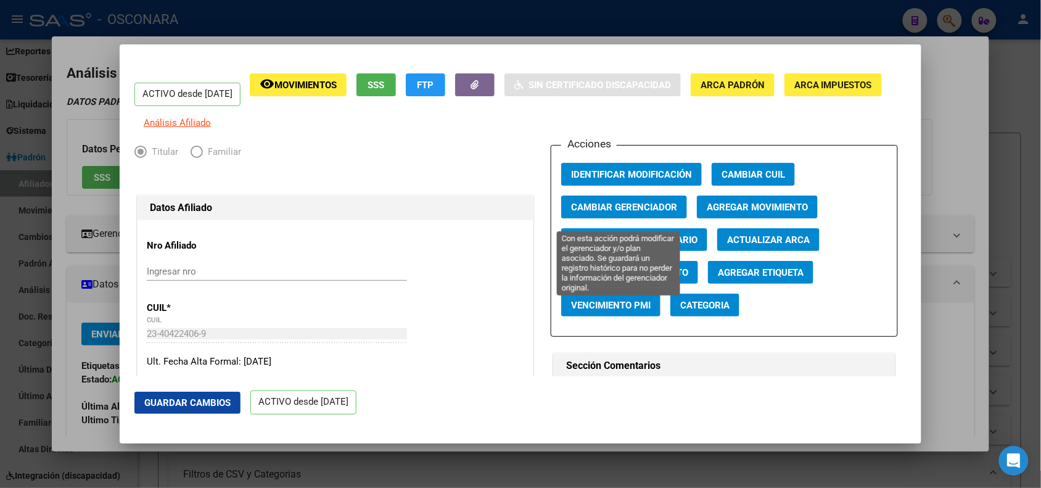
click at [607, 207] on button "Cambiar Gerenciador" at bounding box center [624, 206] width 126 height 23
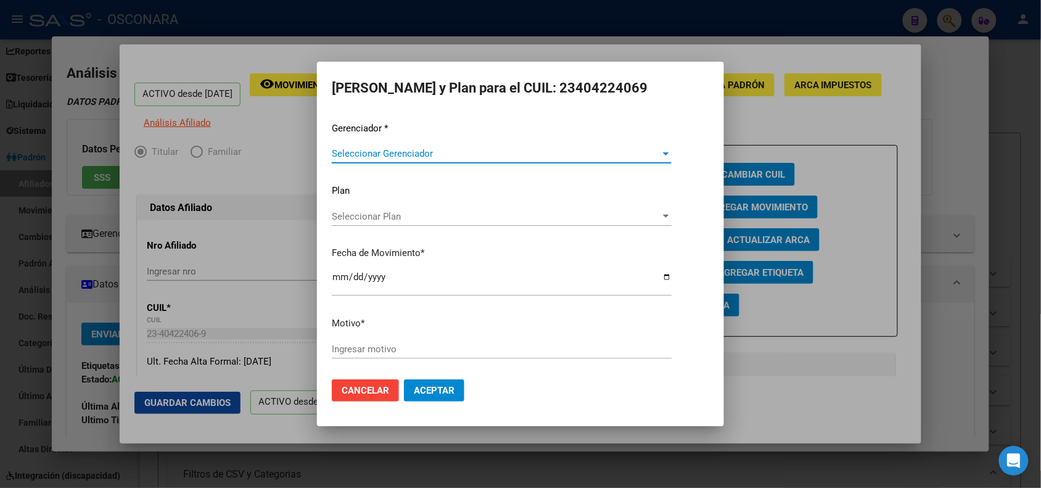
click at [430, 155] on span "Seleccionar Gerenciador" at bounding box center [496, 153] width 329 height 11
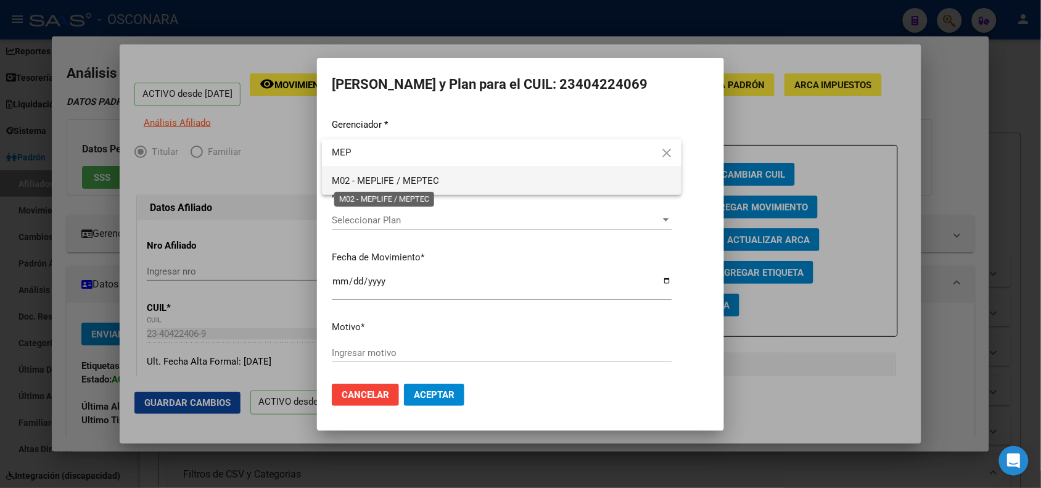
type input "MEP"
click at [411, 182] on span "M02 - MEPLIFE / MEPTEC" at bounding box center [385, 180] width 107 height 11
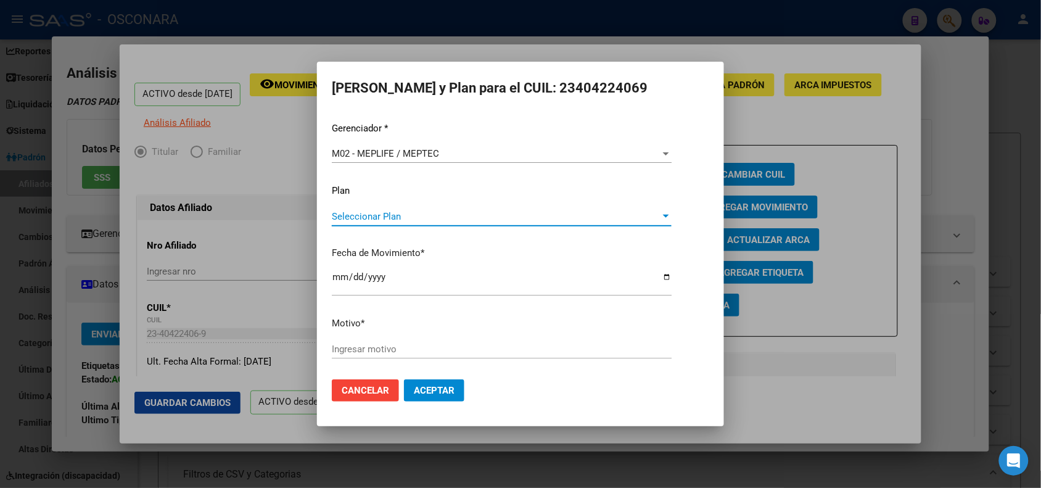
click at [369, 220] on span "Seleccionar Plan" at bounding box center [496, 216] width 329 height 11
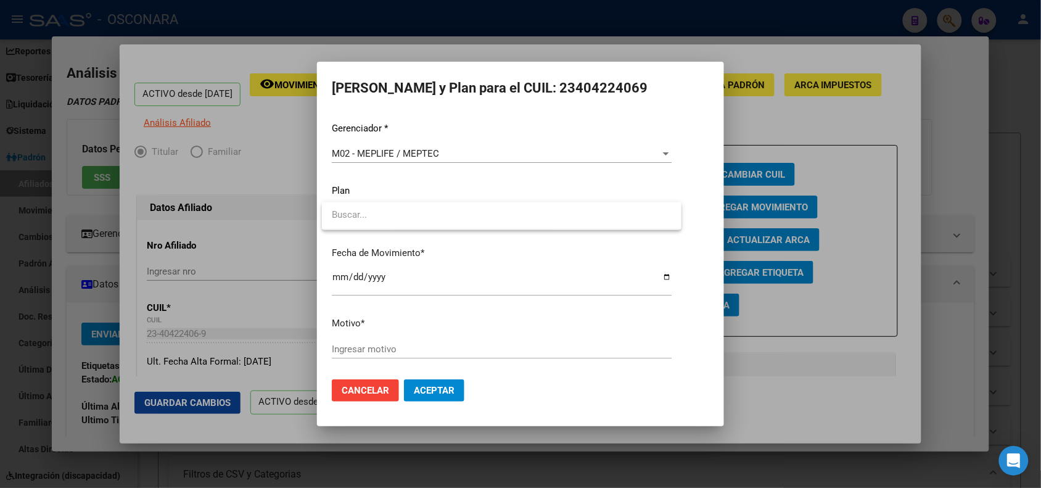
click at [438, 260] on div at bounding box center [520, 244] width 1041 height 488
click at [336, 278] on input "[DATE]" at bounding box center [502, 282] width 340 height 20
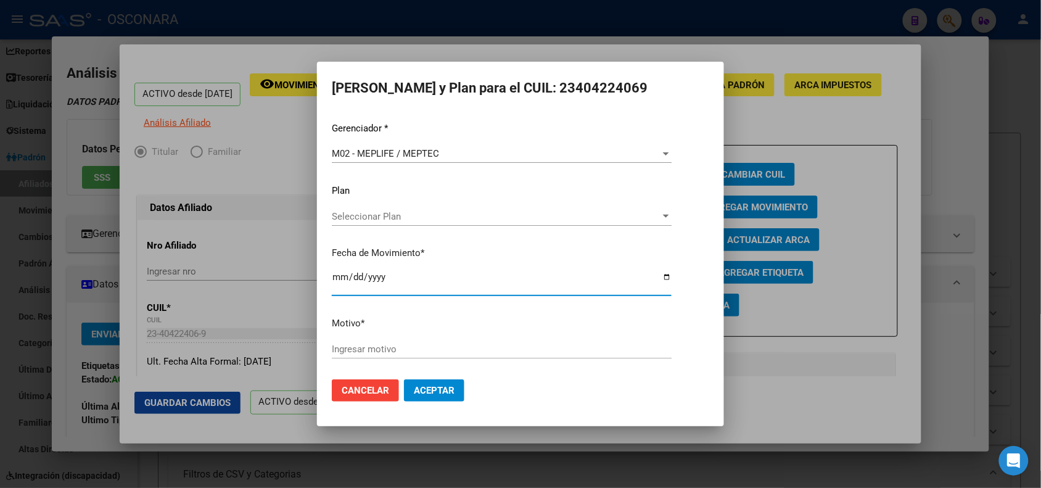
type input "[DATE]"
click at [392, 352] on input "Ingresar motivo" at bounding box center [502, 348] width 340 height 11
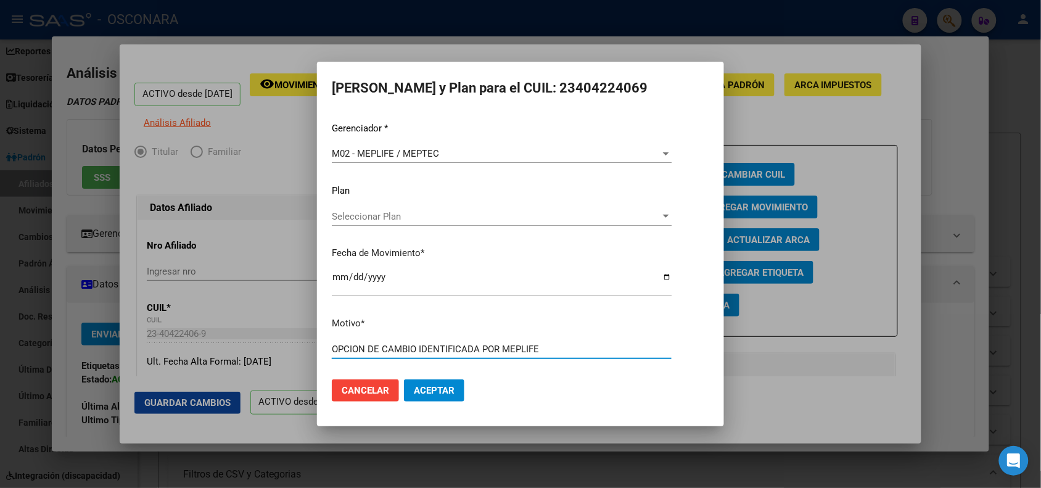
type input "OPCION DE CAMBIO IDENTIFICADA POR MEPLIFE"
click at [404, 379] on button "Aceptar" at bounding box center [434, 390] width 60 height 22
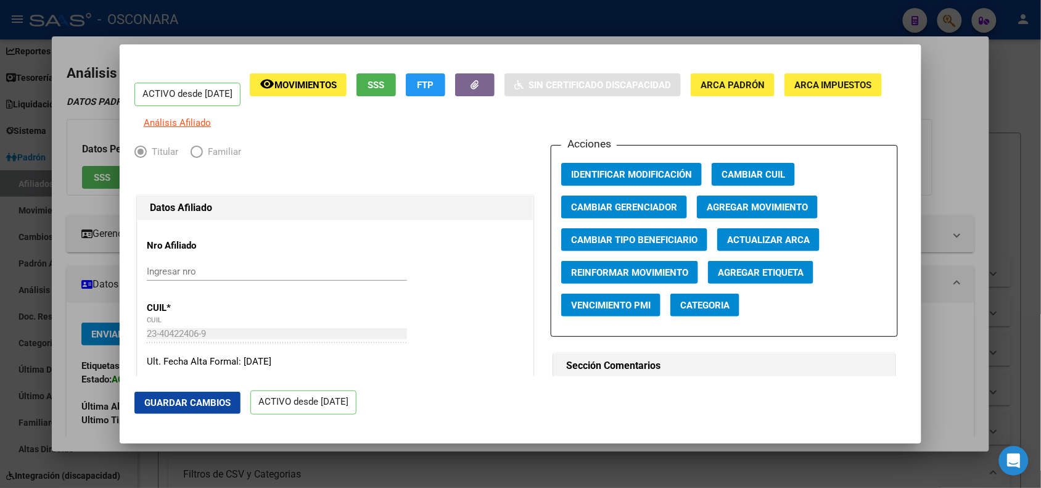
click at [241, 34] on div at bounding box center [520, 244] width 1041 height 488
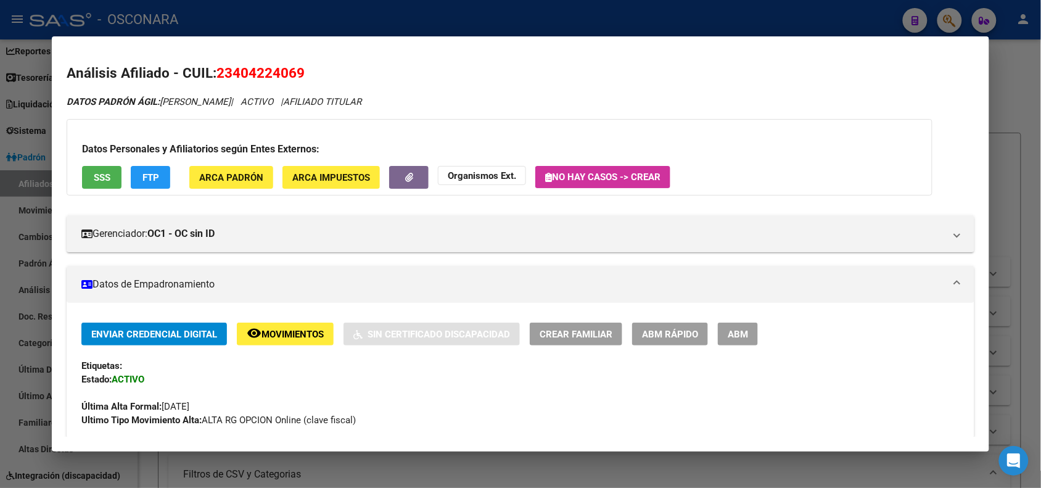
click at [241, 25] on div at bounding box center [520, 244] width 1041 height 488
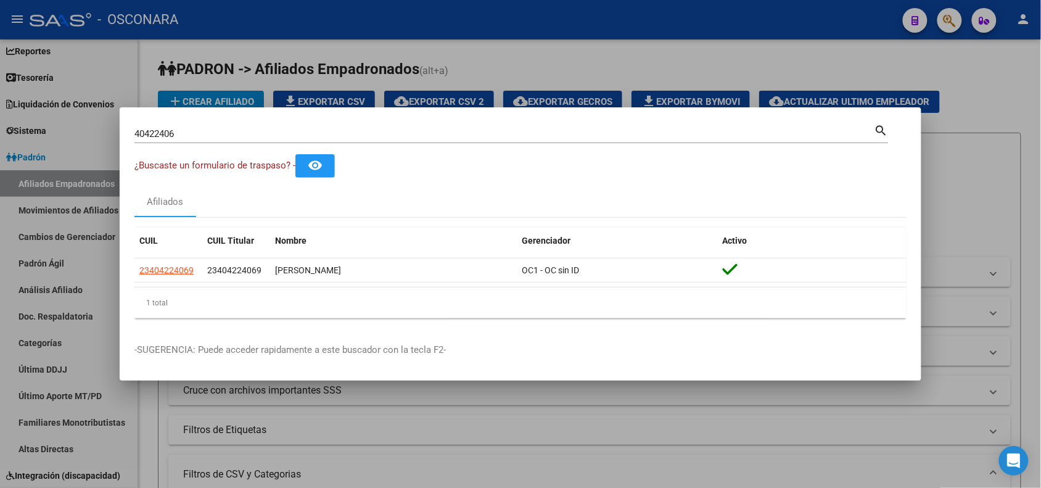
click at [165, 131] on input "40422406" at bounding box center [504, 133] width 740 height 11
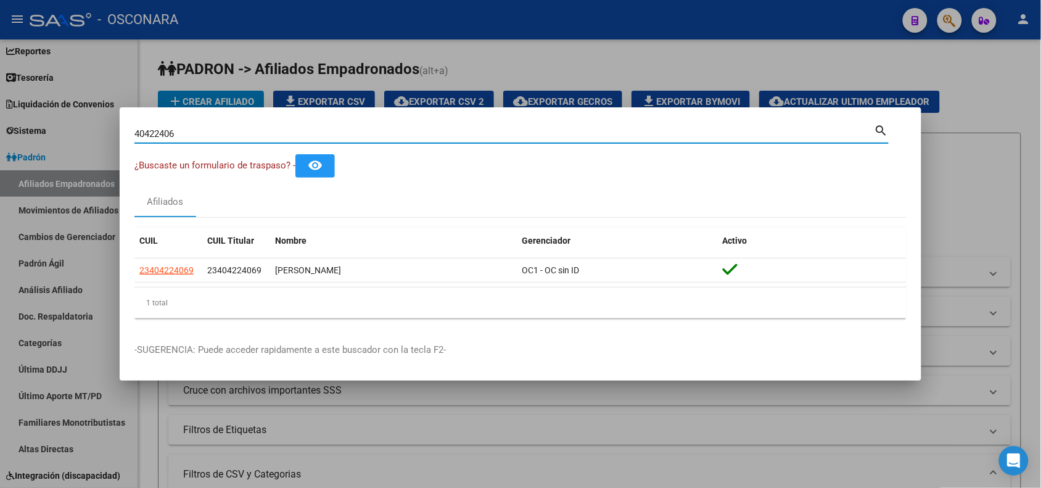
click at [165, 131] on input "40422406" at bounding box center [504, 133] width 740 height 11
paste input "23399239959"
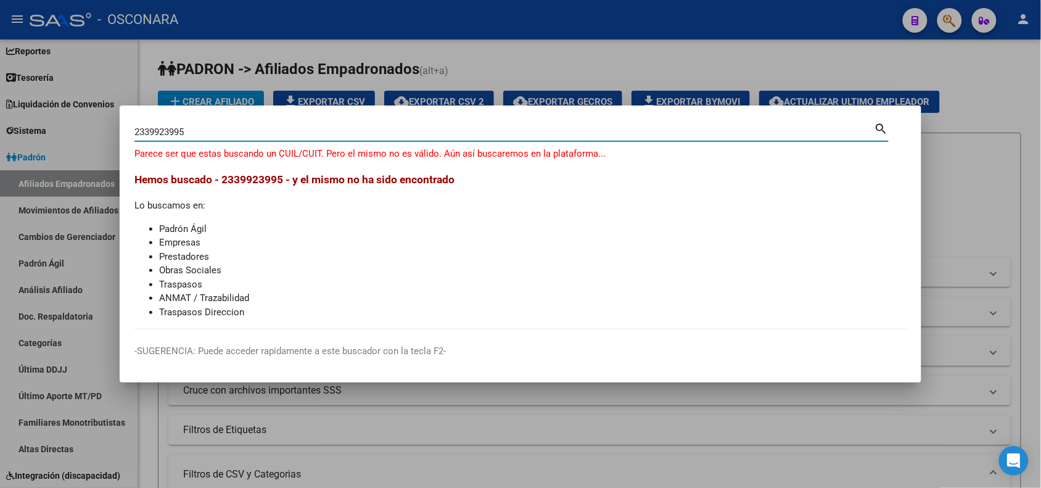
click at [146, 131] on input "2339923995" at bounding box center [504, 131] width 740 height 11
type input "39923995"
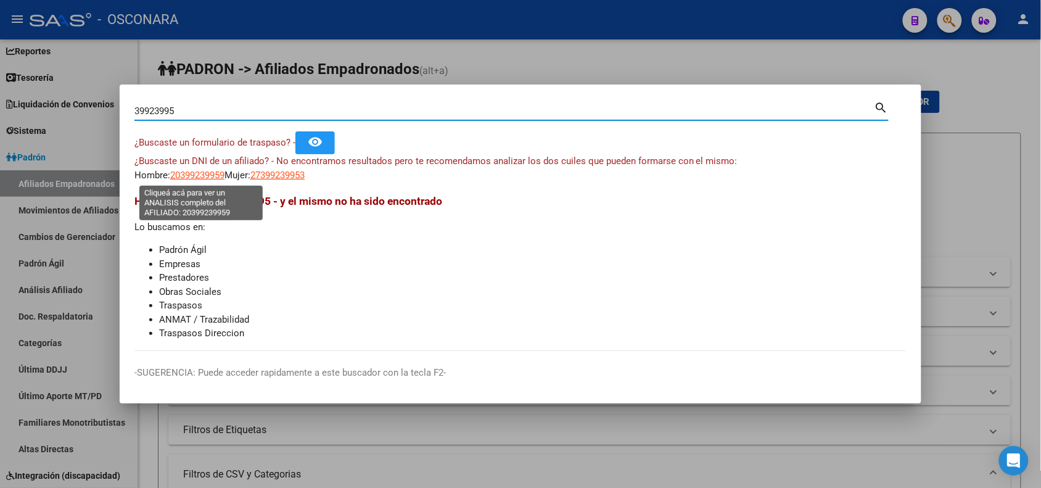
click at [212, 176] on span "20399239959" at bounding box center [197, 175] width 54 height 11
type textarea "20399239959"
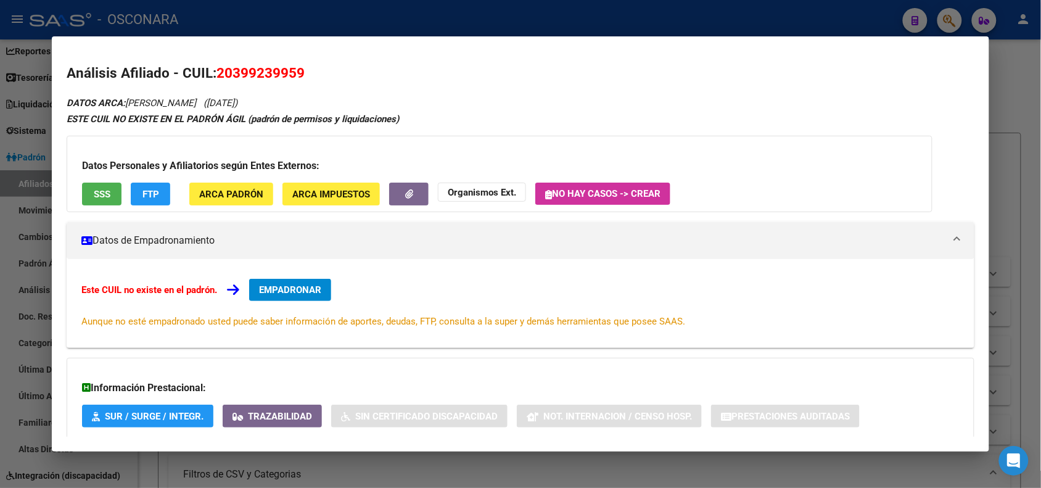
click at [183, 18] on div at bounding box center [520, 244] width 1041 height 488
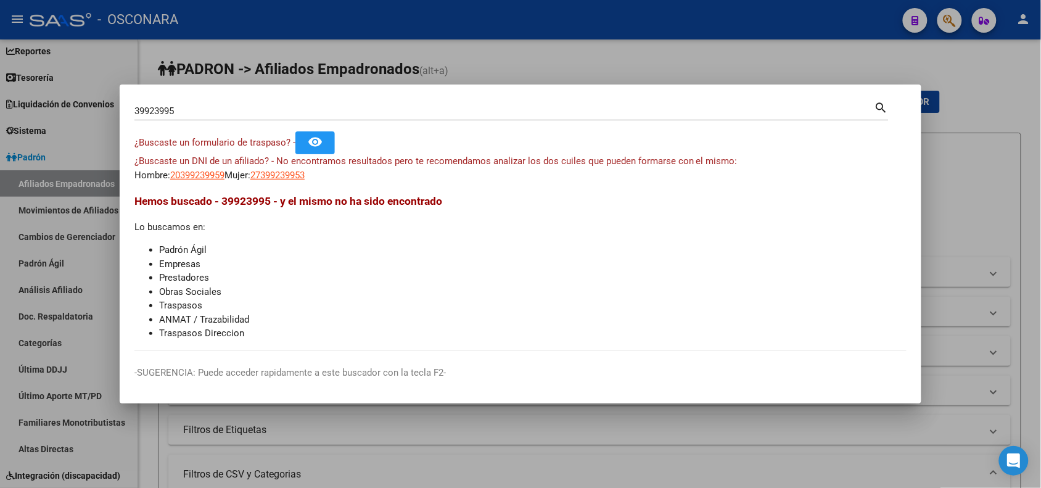
click at [152, 103] on div "39923995 Buscar (apellido, dni, cuil, [PERSON_NAME], cuit, obra social)" at bounding box center [504, 111] width 740 height 18
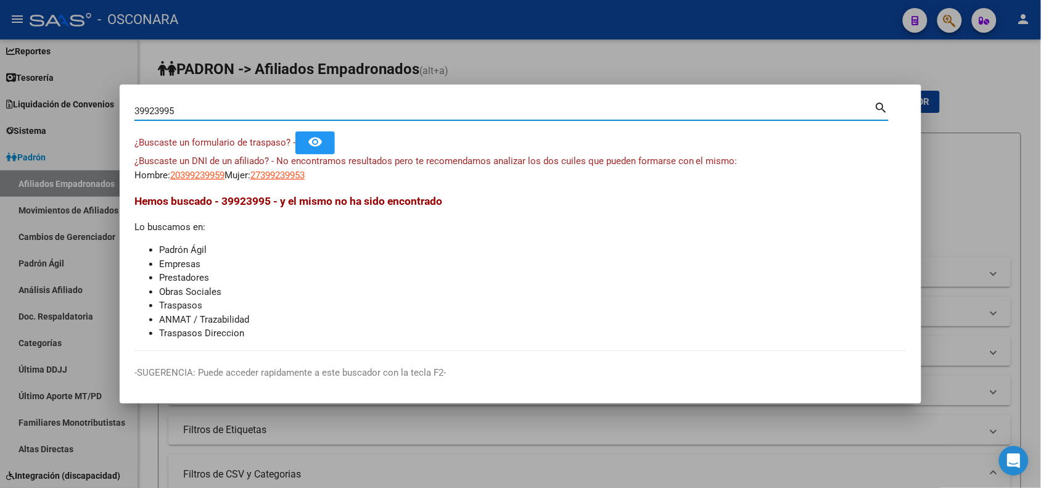
click at [152, 103] on div "39923995 Buscar (apellido, dni, cuil, [PERSON_NAME], cuit, obra social)" at bounding box center [504, 111] width 740 height 18
click at [152, 119] on div "39923995 Buscar (apellido, dni, cuil, [PERSON_NAME], cuit, obra social)" at bounding box center [504, 111] width 740 height 18
click at [155, 111] on input "39923995" at bounding box center [504, 110] width 740 height 11
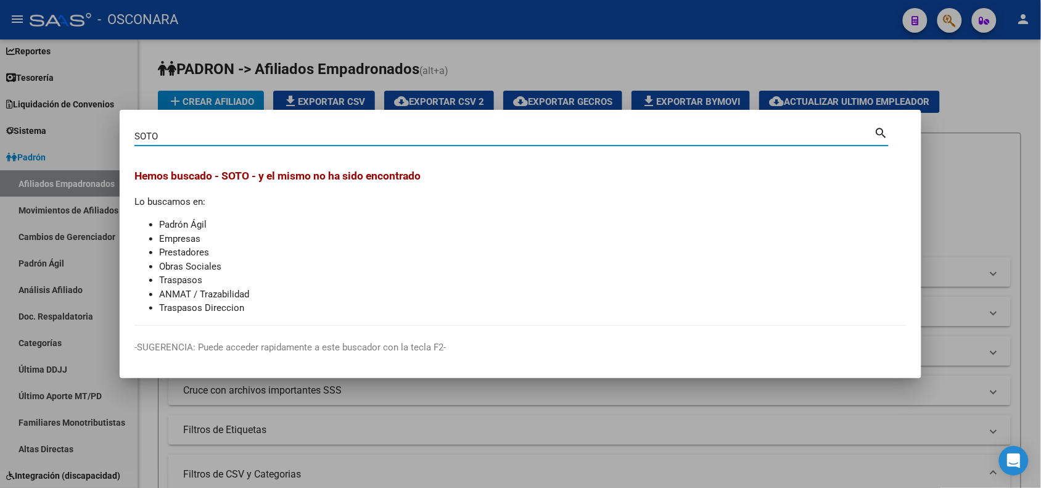
type input "SOTO"
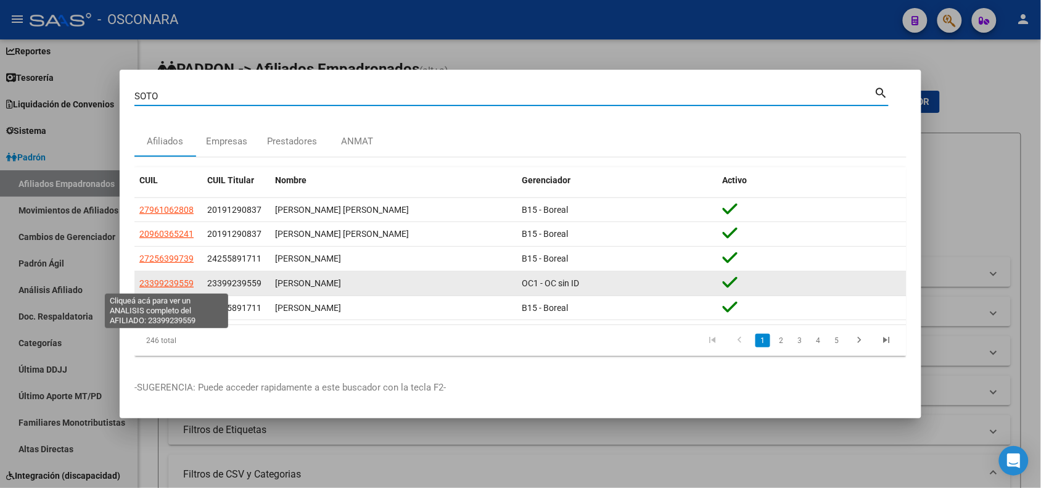
click at [173, 285] on span "23399239559" at bounding box center [166, 283] width 54 height 10
type textarea "23399239559"
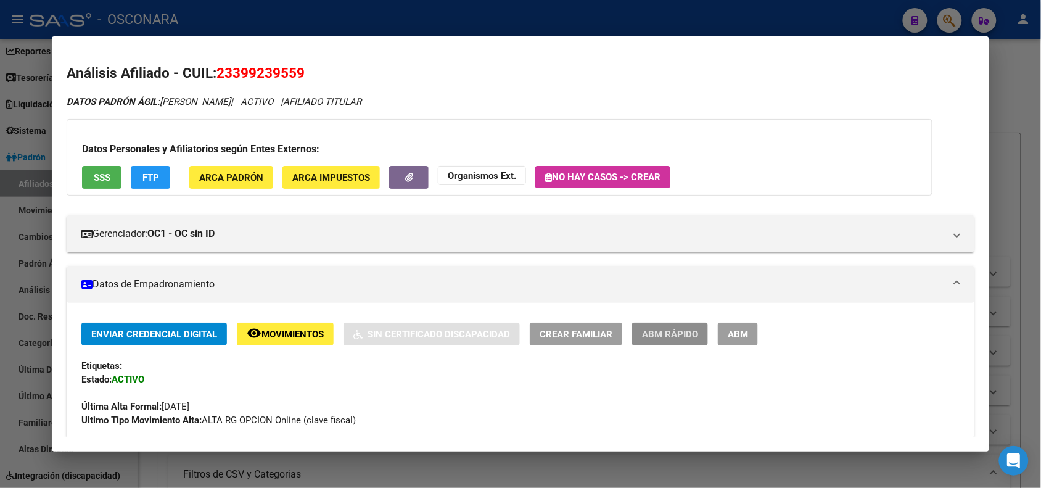
click at [682, 337] on span "ABM Rápido" at bounding box center [670, 334] width 56 height 11
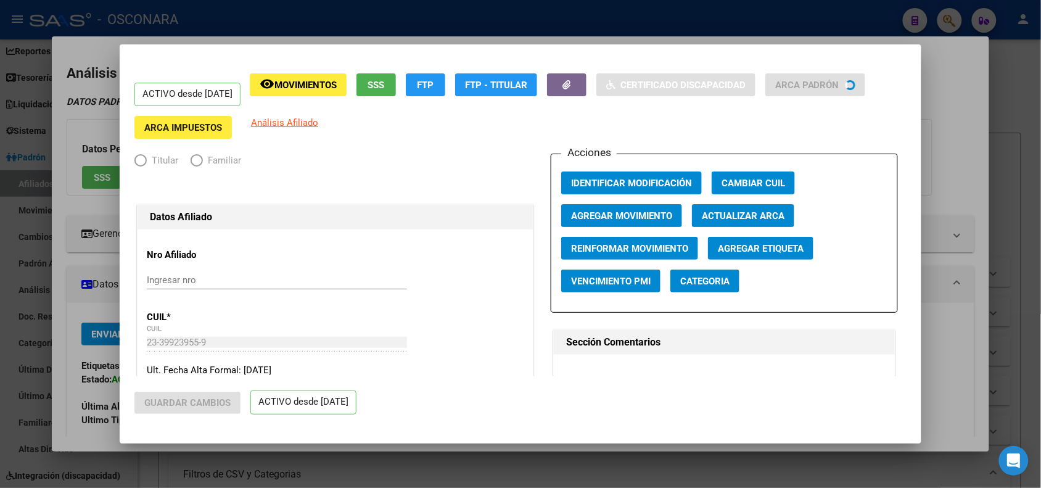
radio input "true"
type input "30-71869777-4"
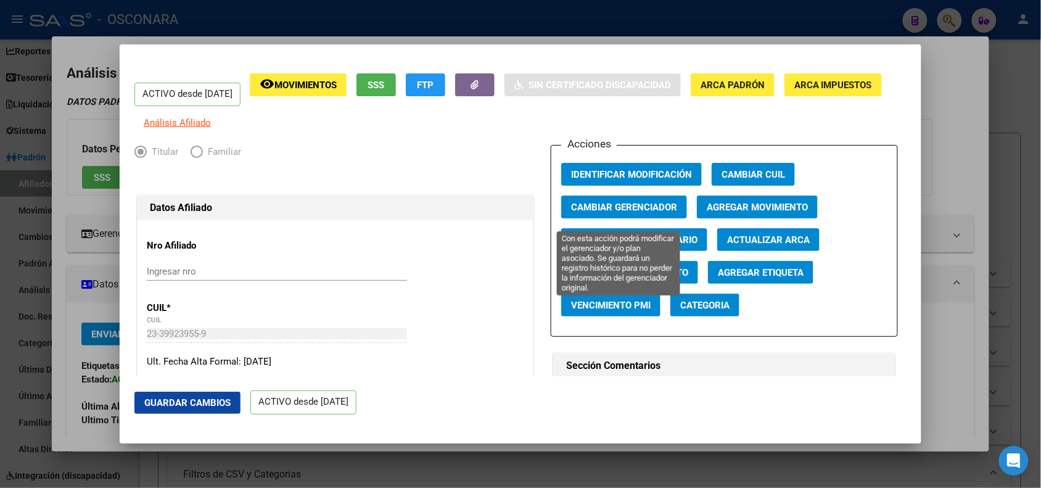
click at [617, 210] on span "Cambiar Gerenciador" at bounding box center [624, 207] width 106 height 11
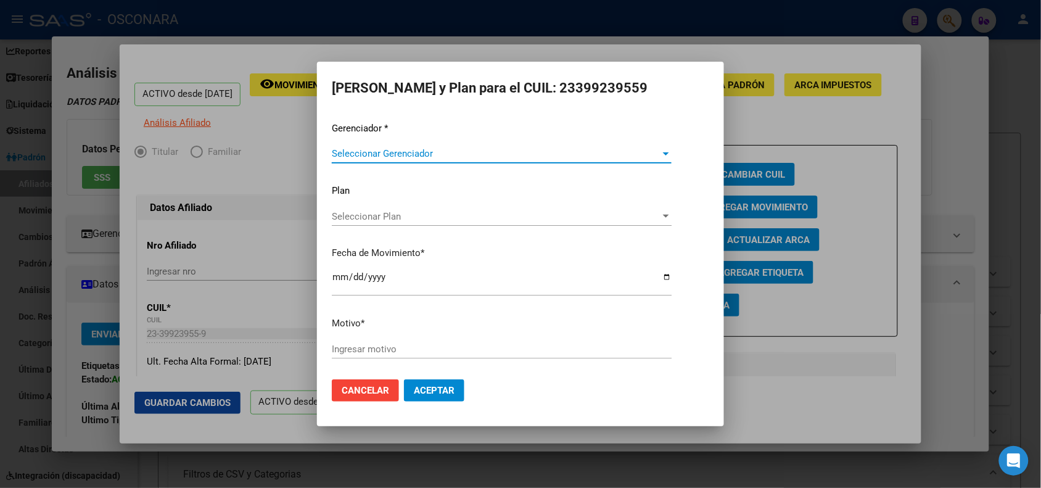
click at [561, 155] on span "Seleccionar Gerenciador" at bounding box center [496, 153] width 329 height 11
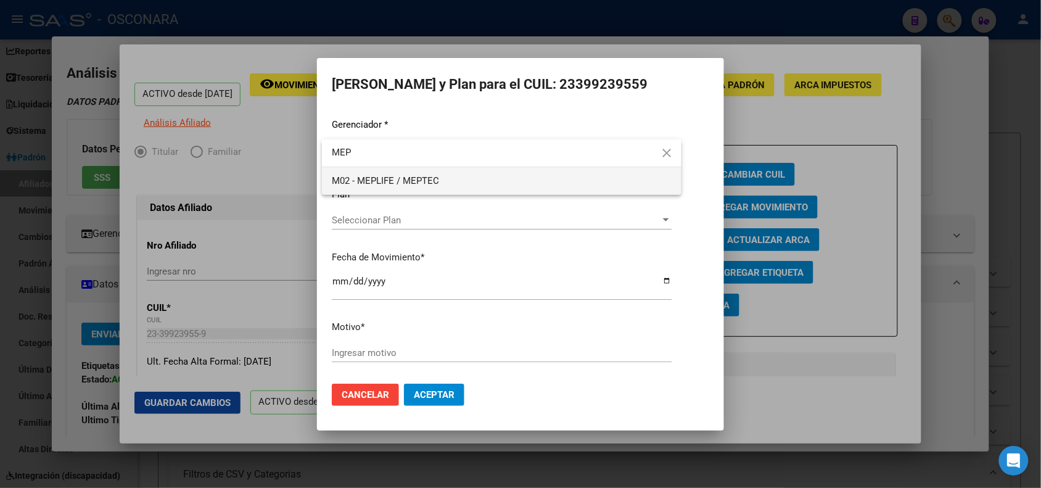
type input "MEP"
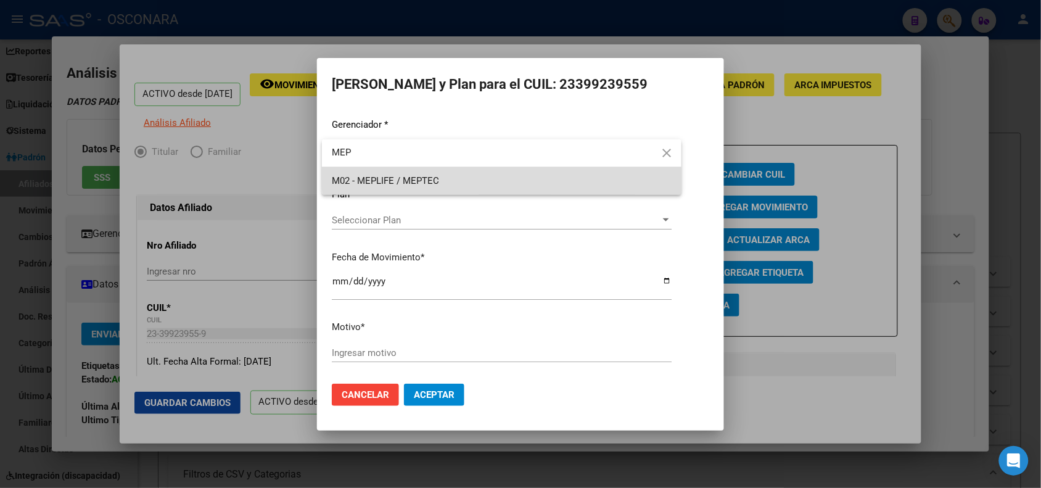
click at [554, 175] on span "M02 - MEPLIFE / MEPTEC" at bounding box center [502, 181] width 340 height 28
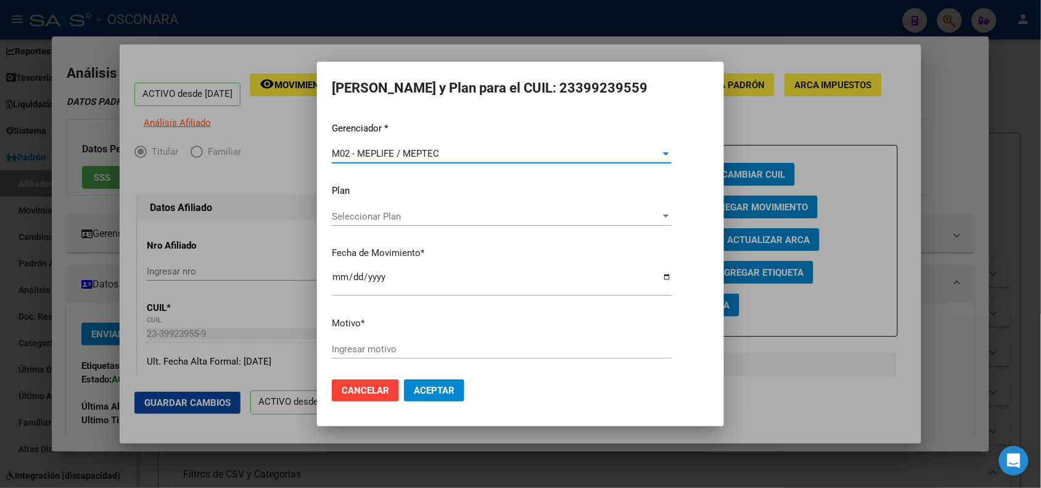
click at [333, 278] on input "[DATE]" at bounding box center [502, 282] width 340 height 20
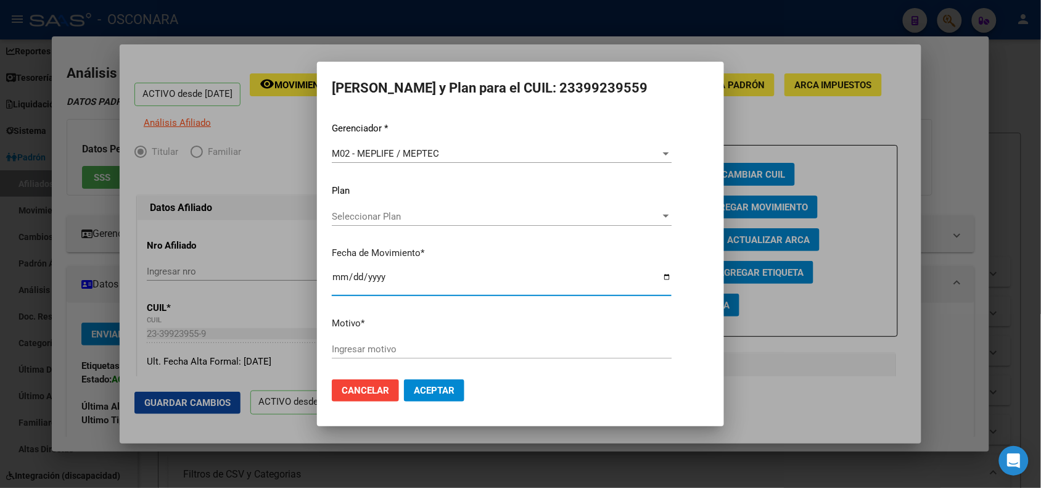
type input "[DATE]"
click at [421, 350] on input "Ingresar motivo" at bounding box center [502, 348] width 340 height 11
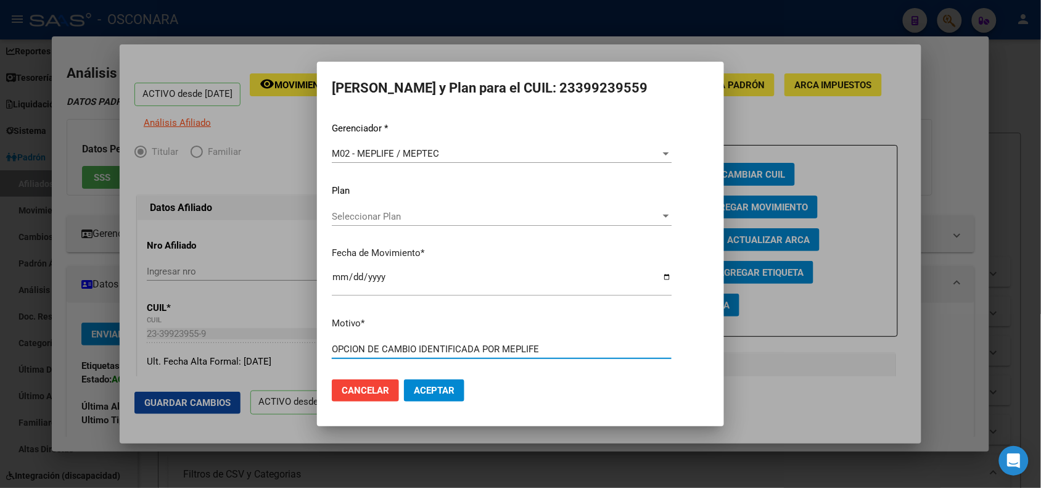
type input "OPCION DE CAMBIO IDENTIFICADA POR MEPLIFE"
click at [404, 379] on button "Aceptar" at bounding box center [434, 390] width 60 height 22
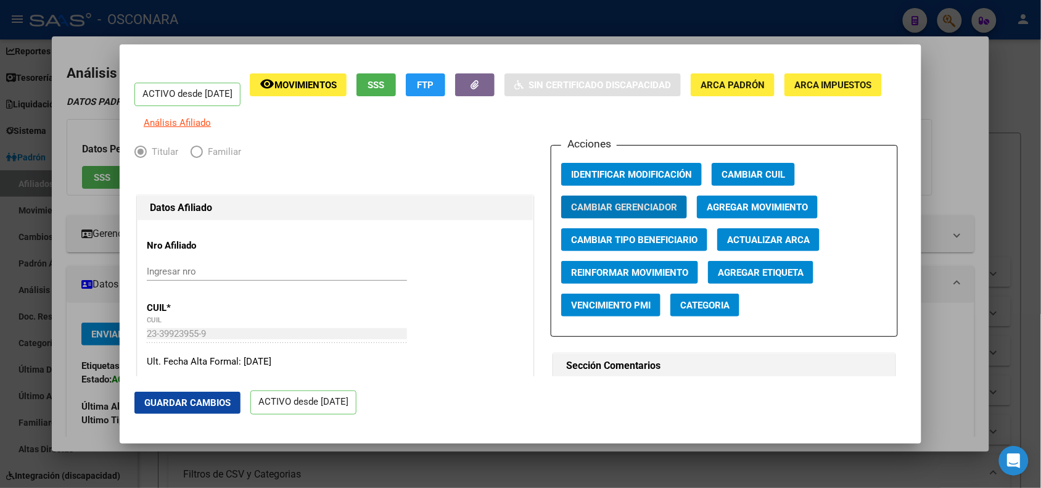
click at [339, 26] on div at bounding box center [520, 244] width 1041 height 488
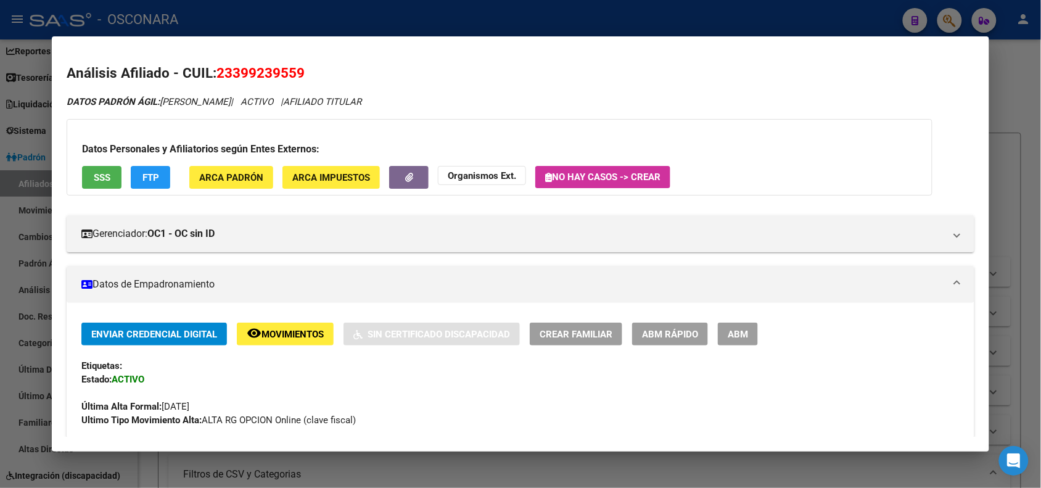
click at [313, 22] on div at bounding box center [520, 244] width 1041 height 488
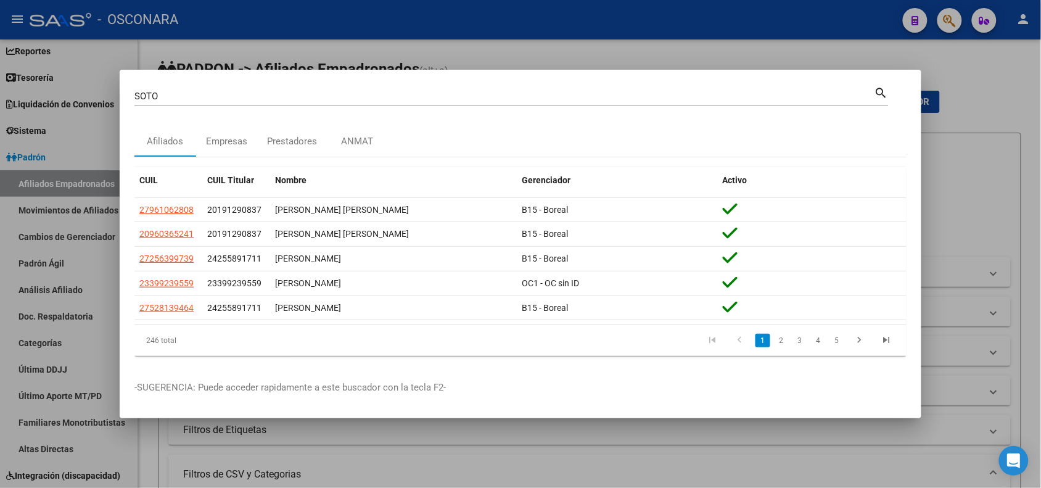
click at [145, 94] on input "SOTO" at bounding box center [504, 96] width 740 height 11
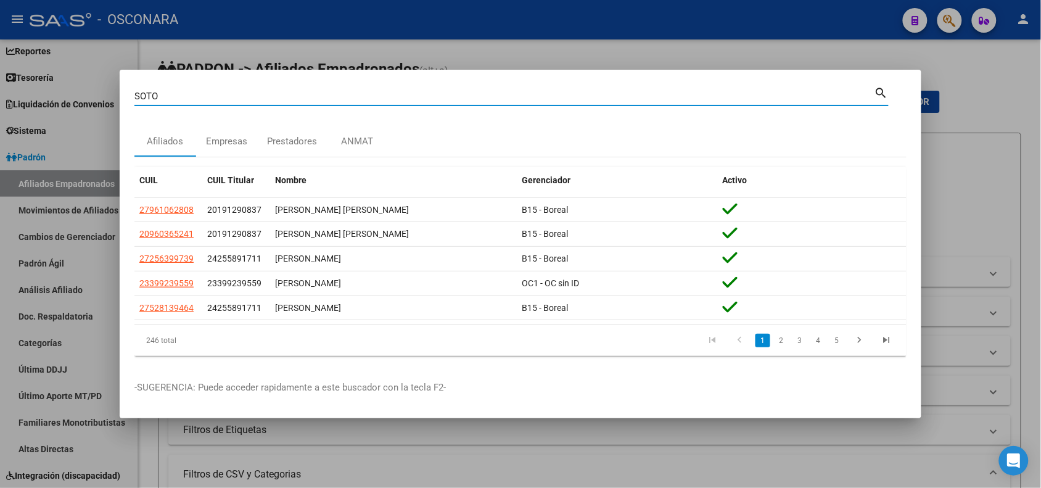
click at [145, 94] on input "SOTO" at bounding box center [504, 96] width 740 height 11
paste input "20366979024"
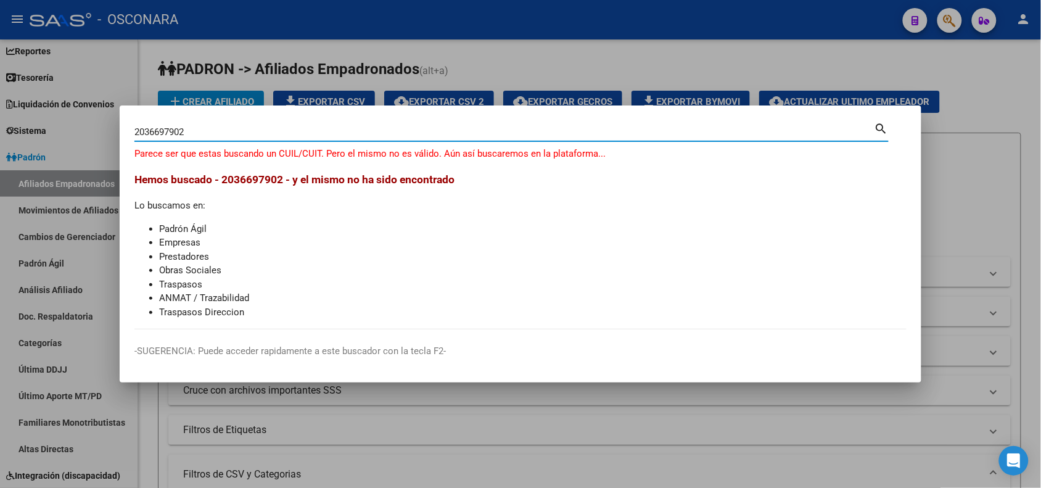
click at [145, 133] on input "2036697902" at bounding box center [504, 131] width 740 height 11
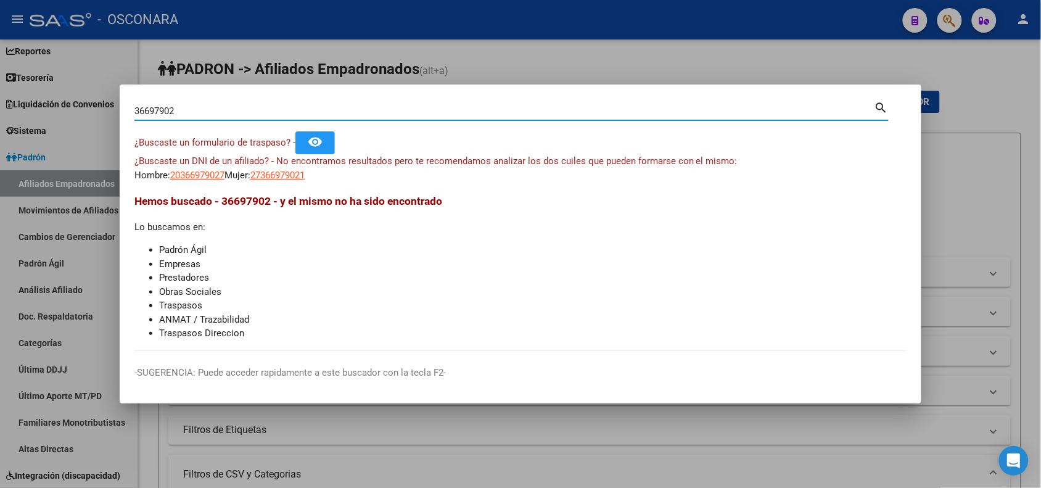
drag, startPoint x: 190, startPoint y: 114, endPoint x: 57, endPoint y: 84, distance: 136.4
click at [57, 84] on div "36697902 Buscar (apellido, dni, cuil, nro traspaso, cuit, obra social) search ¿…" at bounding box center [520, 244] width 1041 height 488
type input "[PERSON_NAME]"
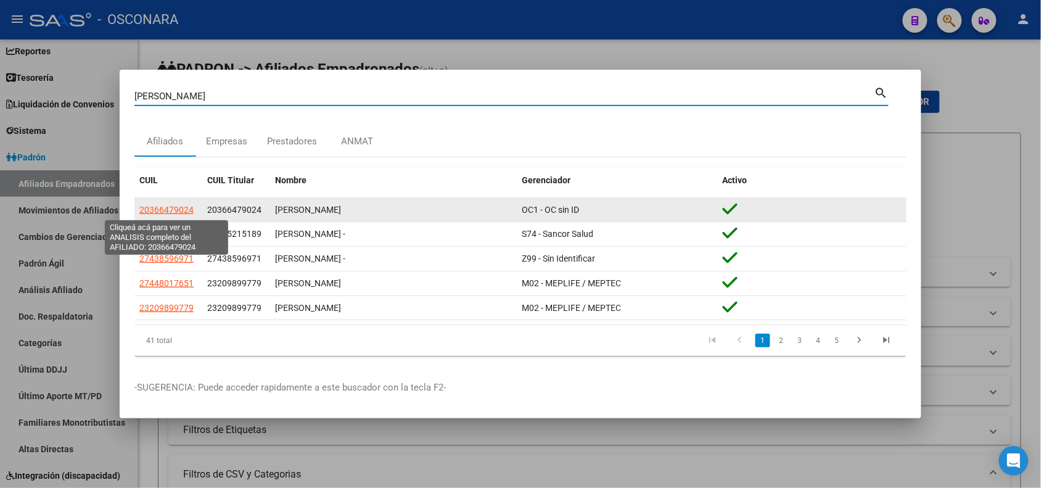
click at [183, 205] on span "20366479024" at bounding box center [166, 210] width 54 height 10
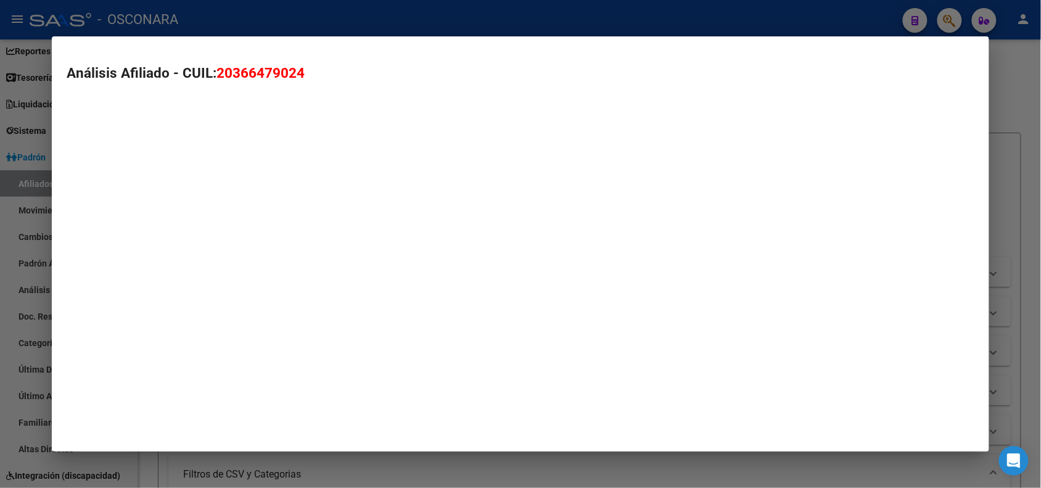
type textarea "20366479024"
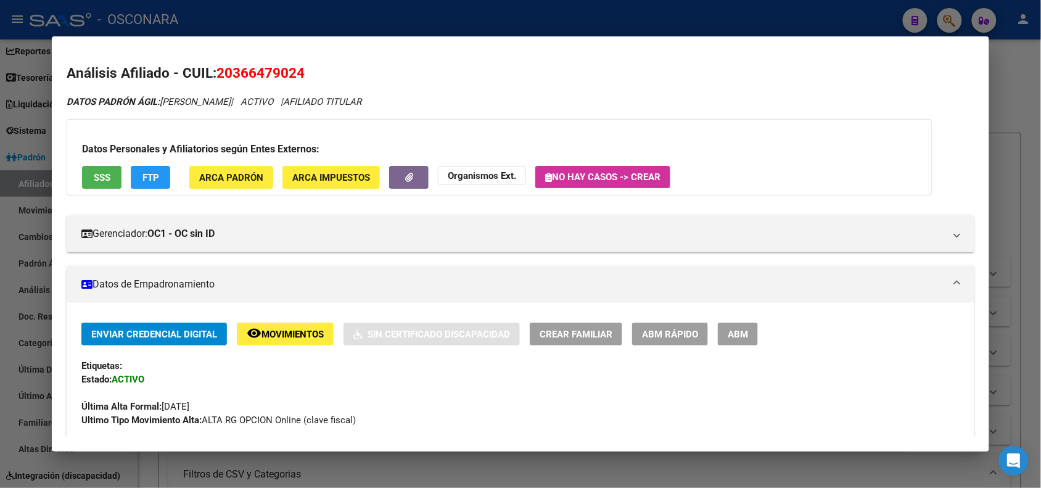
click at [663, 331] on span "ABM Rápido" at bounding box center [670, 334] width 56 height 11
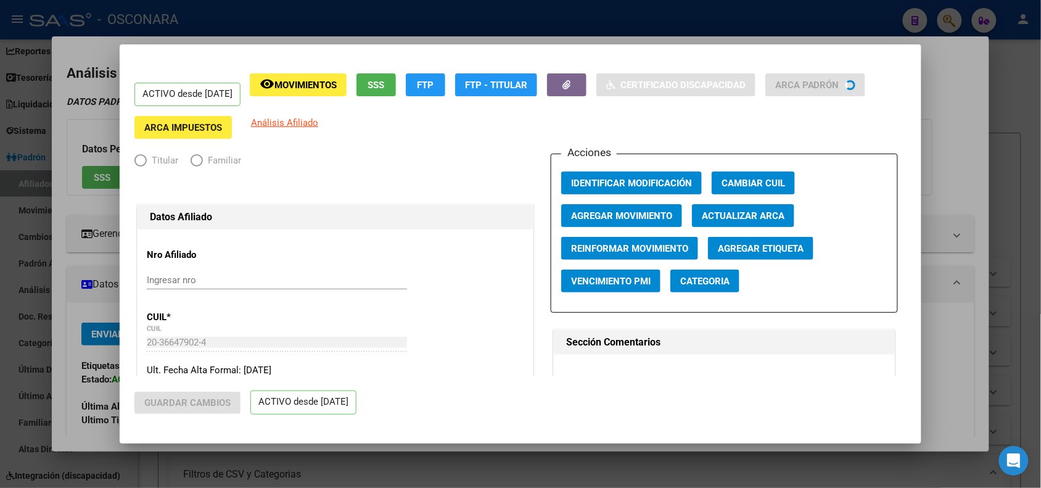
radio input "true"
type input "33-71570236-9"
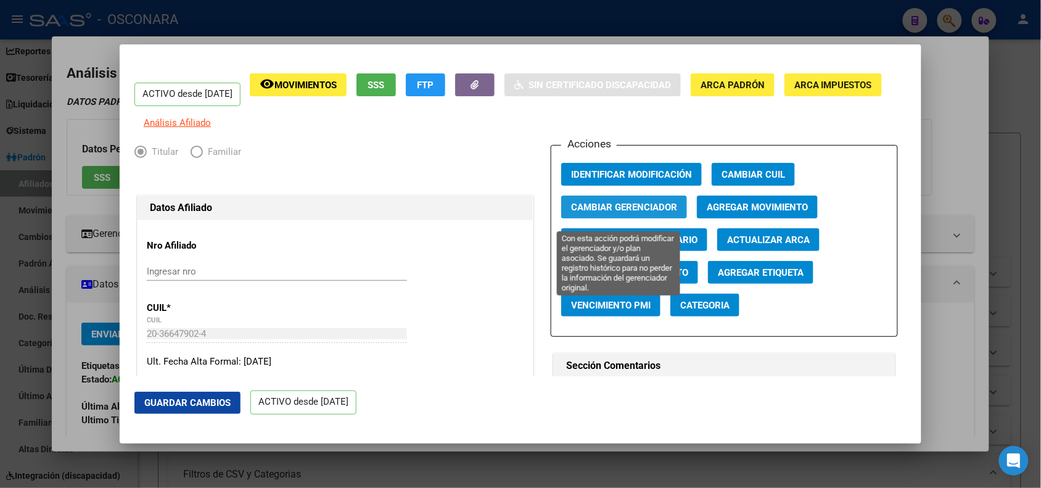
click at [637, 213] on span "Cambiar Gerenciador" at bounding box center [624, 207] width 106 height 11
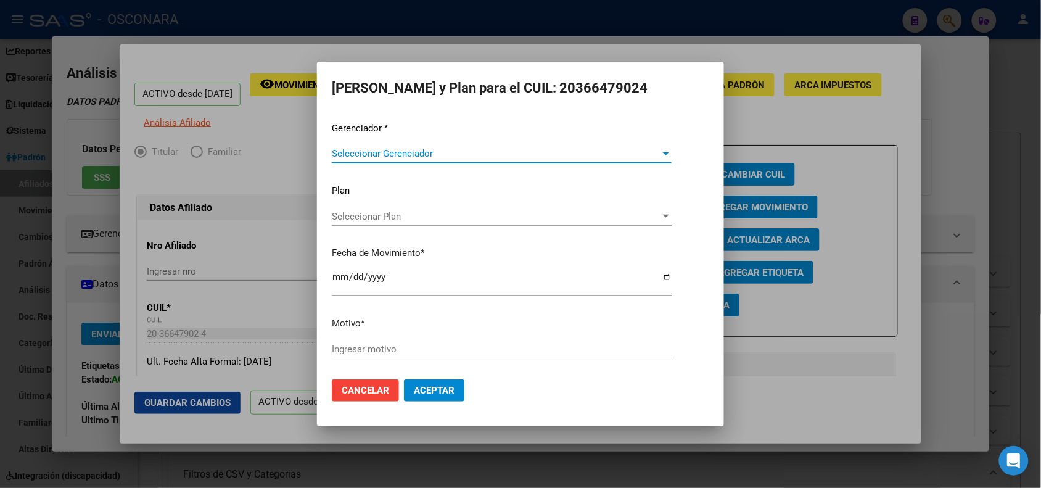
click at [355, 153] on span "Seleccionar Gerenciador" at bounding box center [496, 153] width 329 height 11
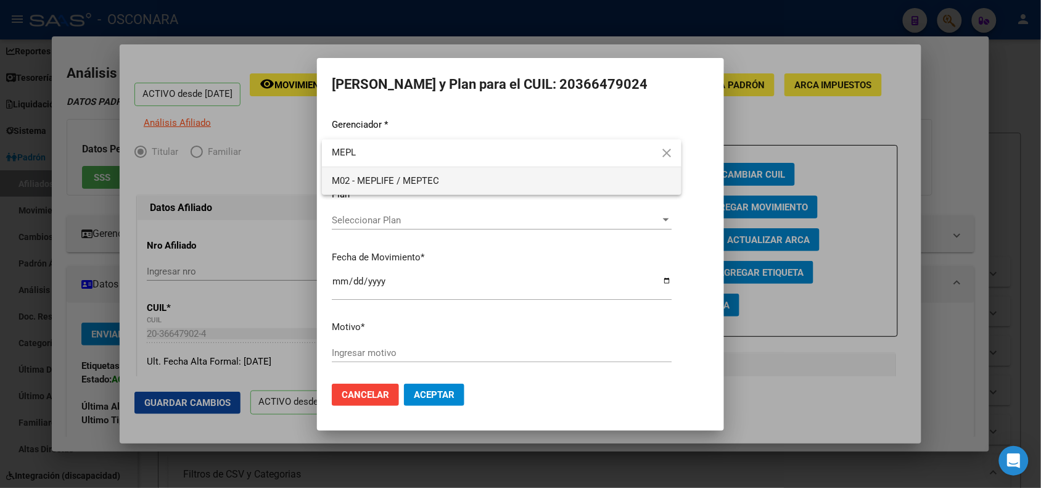
type input "MEPL"
click at [376, 176] on span "M02 - MEPLIFE / MEPTEC" at bounding box center [385, 180] width 107 height 11
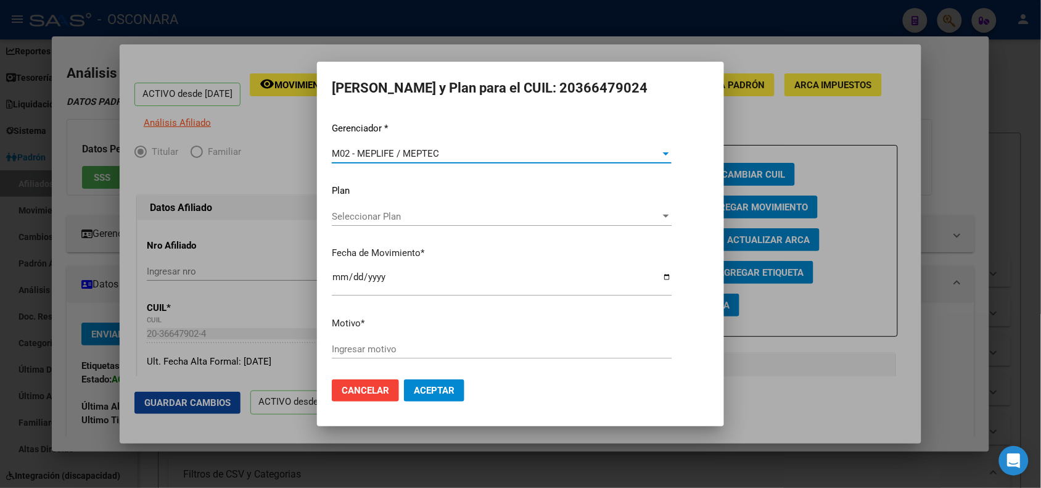
click at [337, 276] on input "[DATE]" at bounding box center [502, 282] width 340 height 20
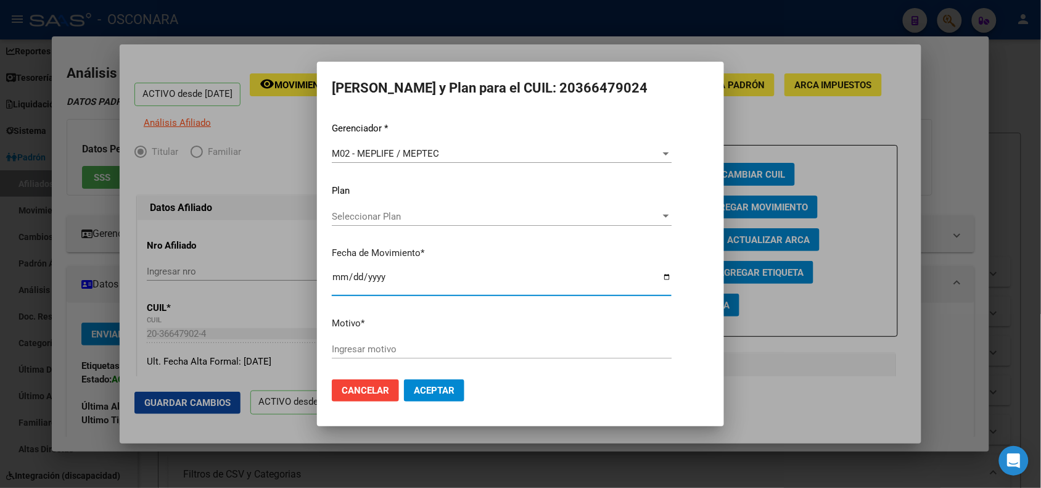
type input "[DATE]"
click at [476, 347] on input "Ingresar motivo" at bounding box center [502, 348] width 340 height 11
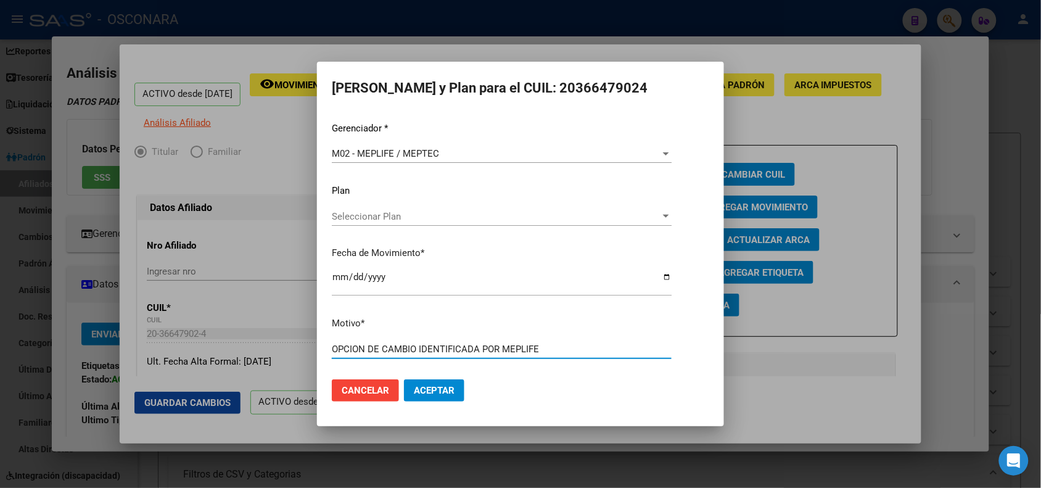
type input "OPCION DE CAMBIO IDENTIFICADA POR MEPLIFE"
click at [404, 379] on button "Aceptar" at bounding box center [434, 390] width 60 height 22
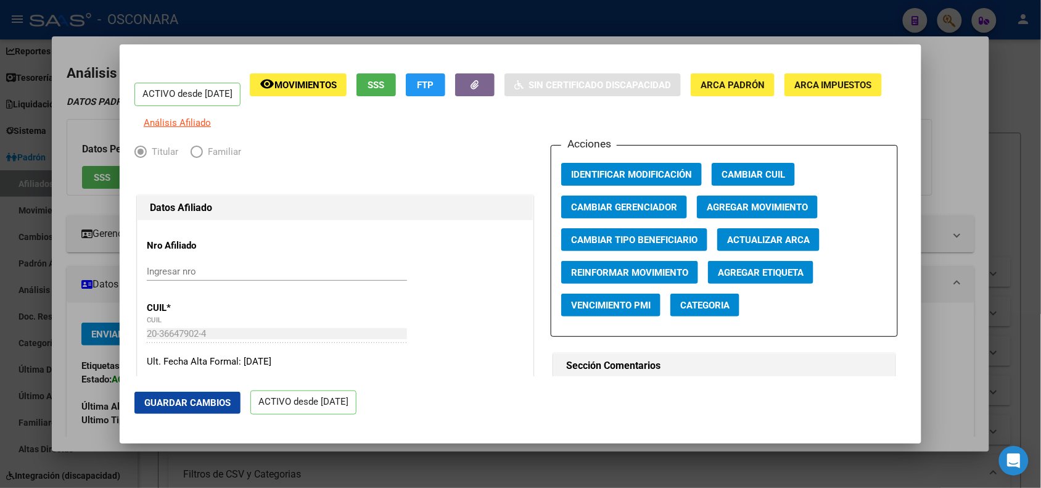
click at [303, 18] on div at bounding box center [520, 244] width 1041 height 488
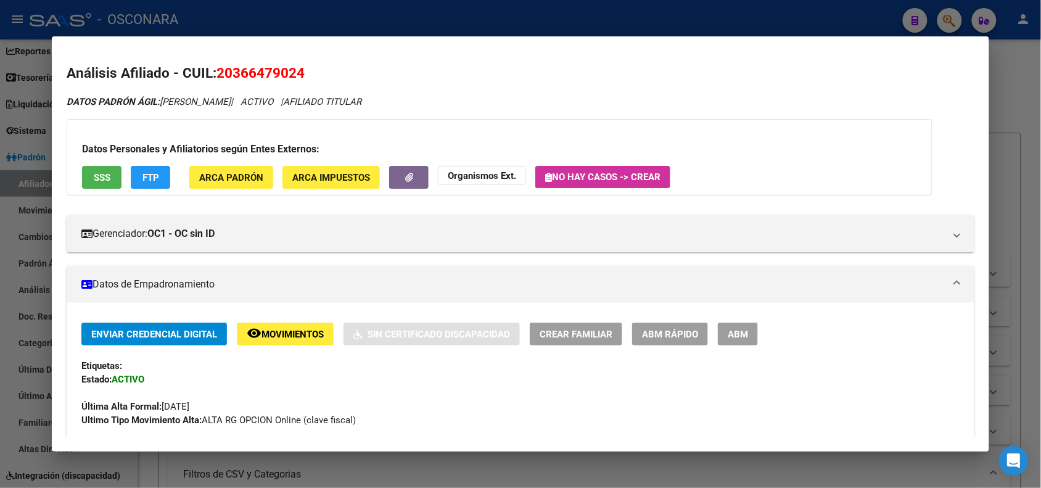
drag, startPoint x: 215, startPoint y: 71, endPoint x: 273, endPoint y: 71, distance: 58.6
click at [310, 71] on h2 "Análisis Afiliado - CUIL: 20366479024" at bounding box center [520, 73] width 907 height 21
copy span "20366479024"
click at [268, 10] on div at bounding box center [520, 244] width 1041 height 488
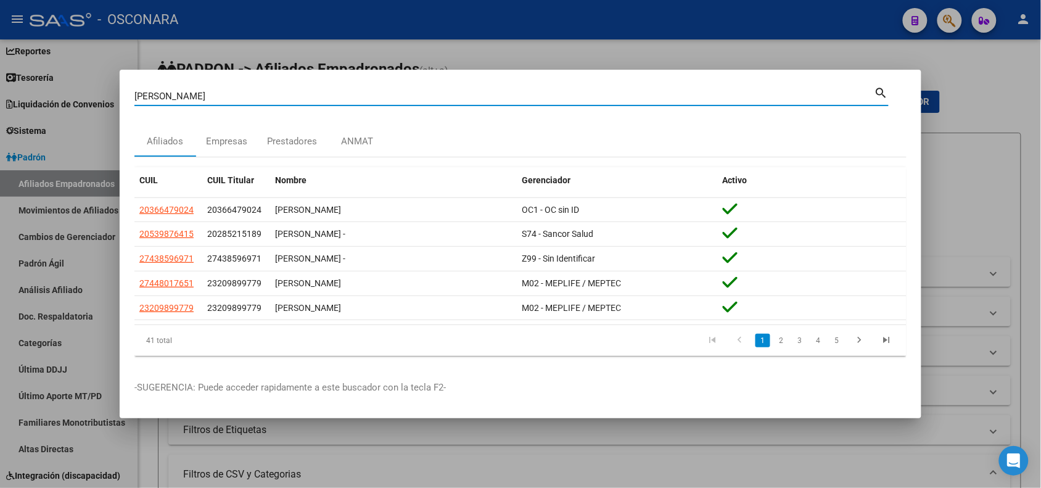
click at [146, 94] on input "[PERSON_NAME]" at bounding box center [504, 96] width 740 height 11
paste input "20366479024"
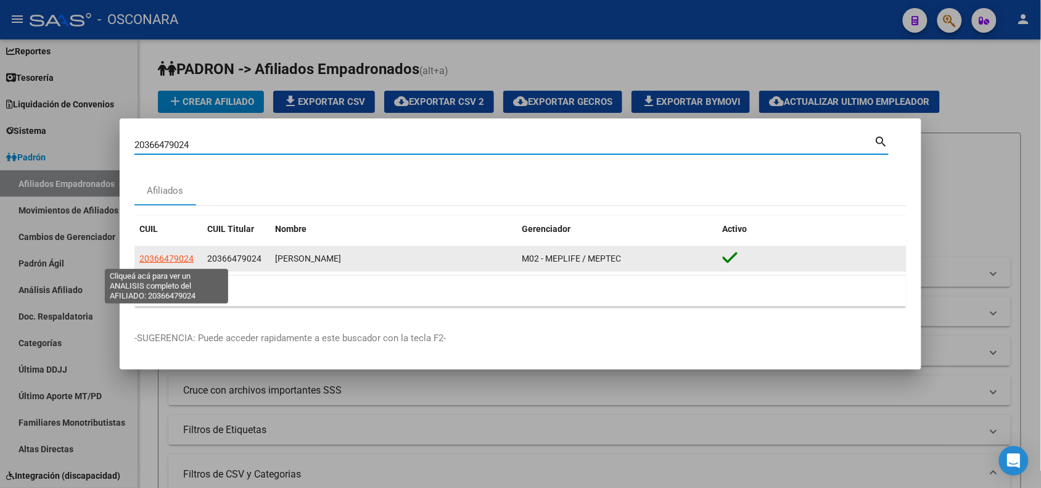
click at [171, 257] on span "20366479024" at bounding box center [166, 258] width 54 height 10
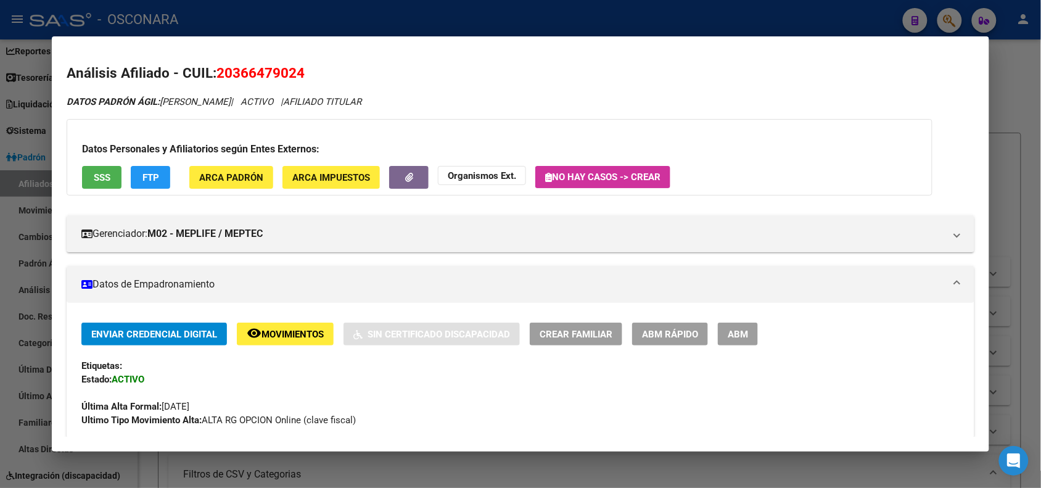
click at [235, 10] on div at bounding box center [520, 244] width 1041 height 488
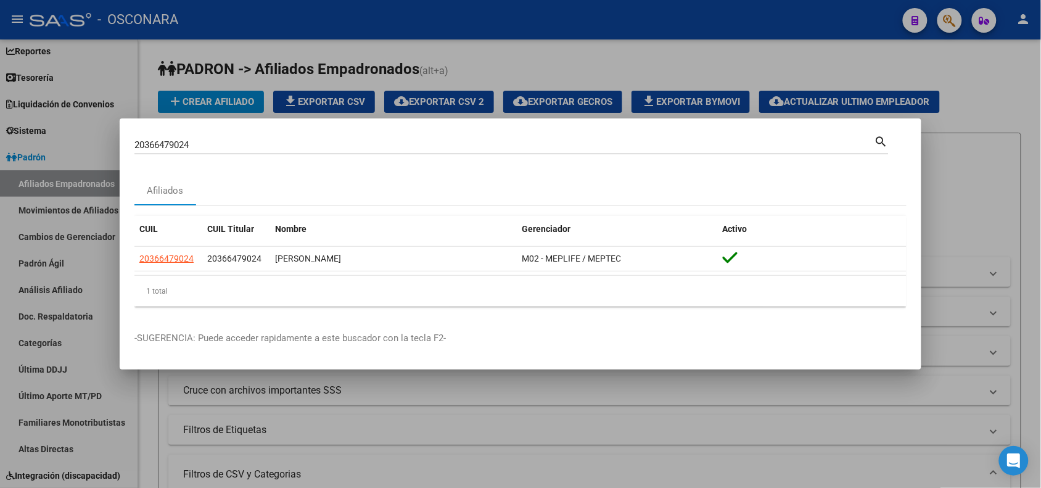
click at [161, 139] on div "20366479024 Buscar (apellido, dni, [PERSON_NAME], [PERSON_NAME], cuit, obra soc…" at bounding box center [504, 145] width 740 height 18
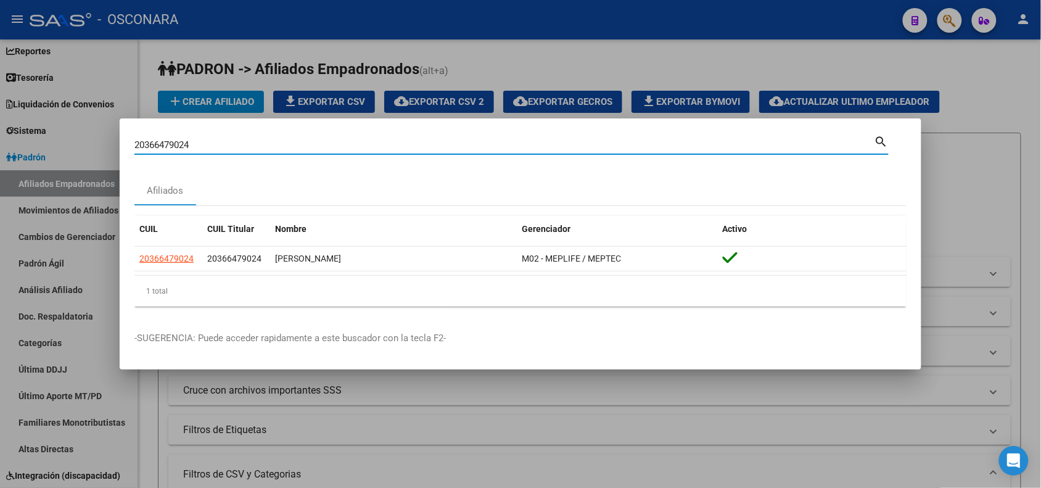
click at [160, 142] on input "20366479024" at bounding box center [504, 144] width 740 height 11
paste input "2066392"
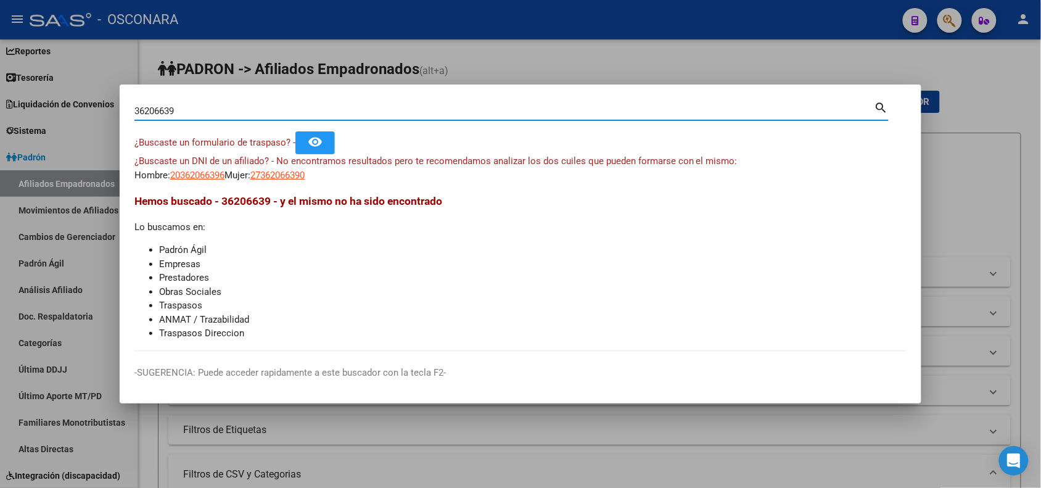
drag, startPoint x: 183, startPoint y: 112, endPoint x: 46, endPoint y: 84, distance: 139.6
click at [47, 84] on div "36206639 Buscar (apellido, dni, cuil, nro traspaso, cuit, obra social) search ¿…" at bounding box center [520, 244] width 1041 height 488
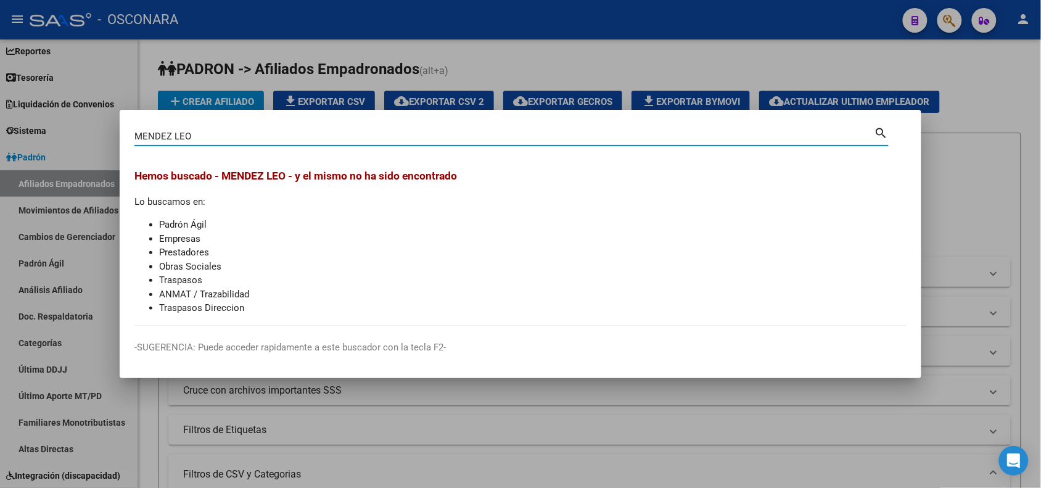
click at [238, 134] on input "MENDEZ LEO" at bounding box center [504, 136] width 740 height 11
type input "MENDEZ"
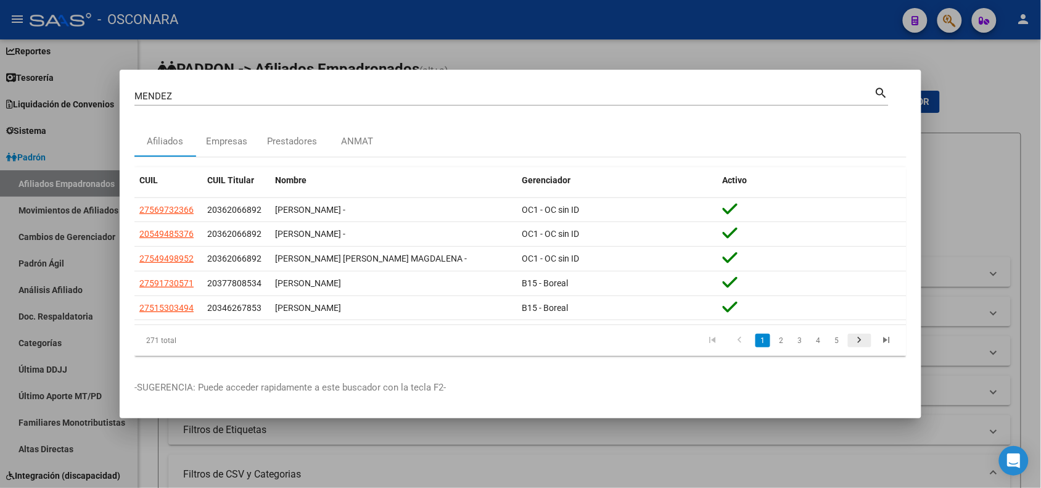
click at [860, 344] on icon "go to next page" at bounding box center [860, 341] width 16 height 15
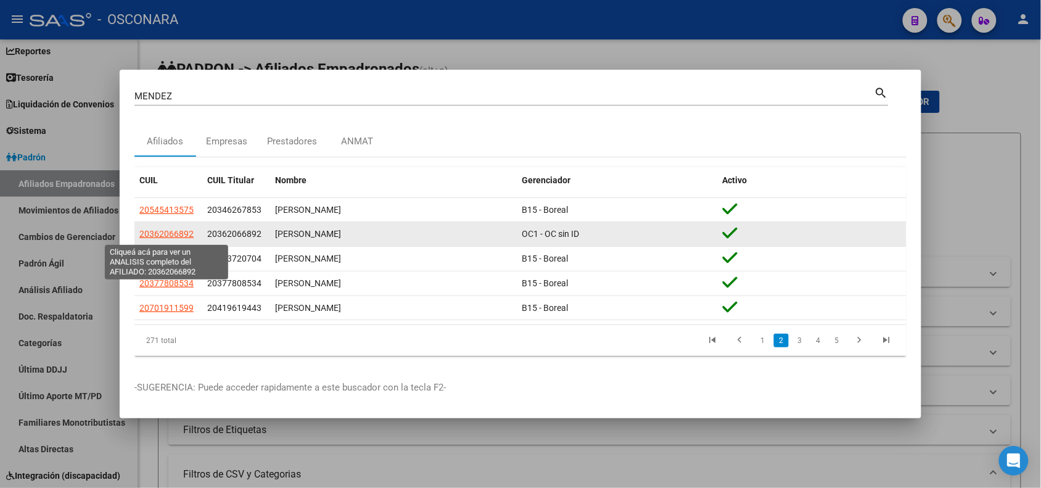
click at [183, 235] on span "20362066892" at bounding box center [166, 234] width 54 height 10
type textarea "20362066892"
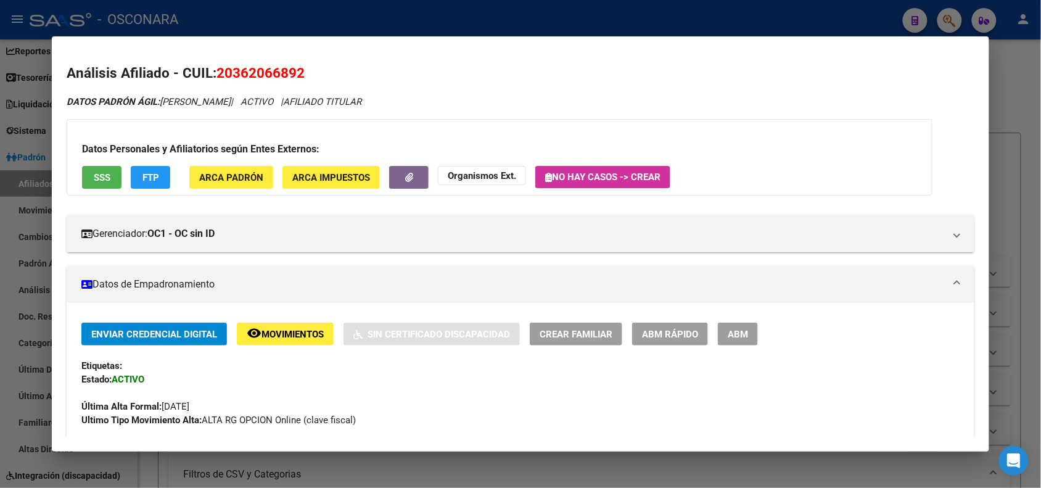
click at [665, 339] on span "ABM Rápido" at bounding box center [670, 334] width 56 height 11
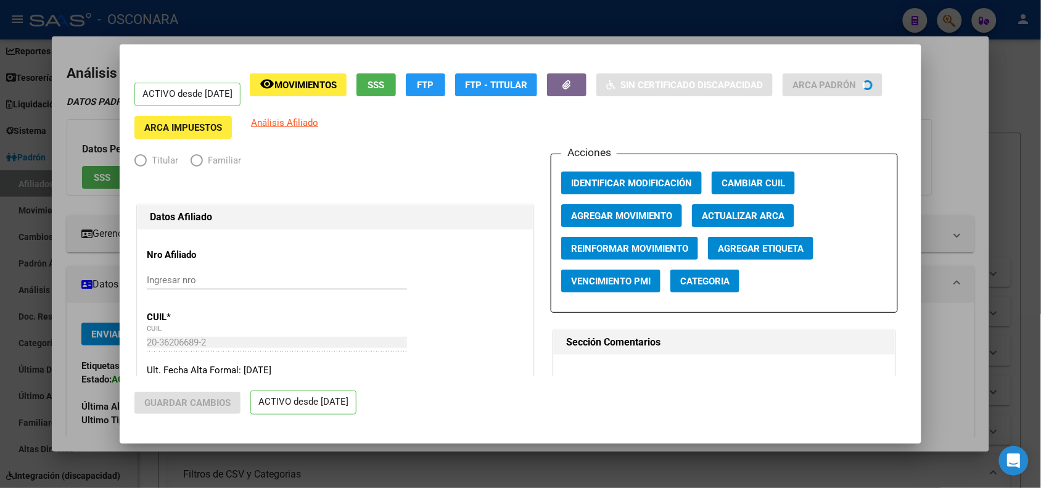
radio input "true"
type input "30-71241421-5"
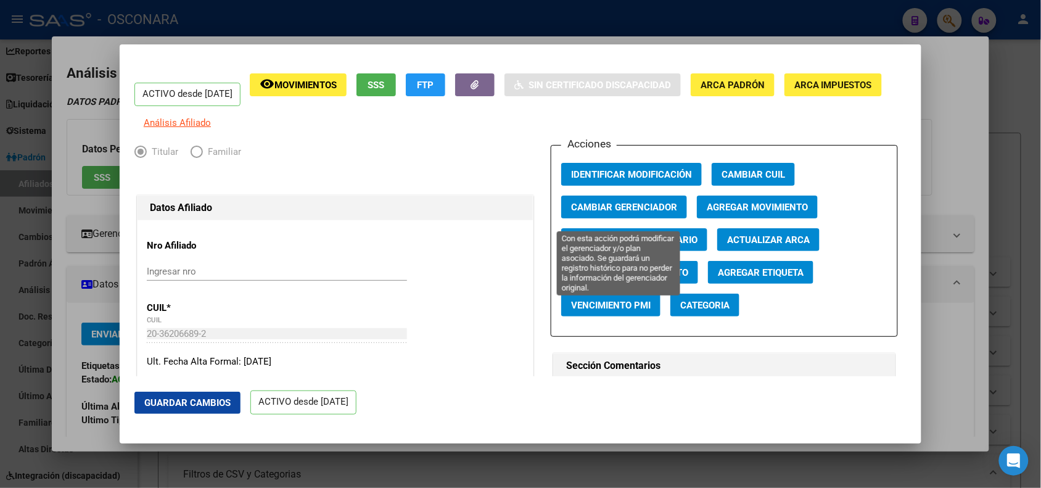
click at [646, 218] on button "Cambiar Gerenciador" at bounding box center [624, 206] width 126 height 23
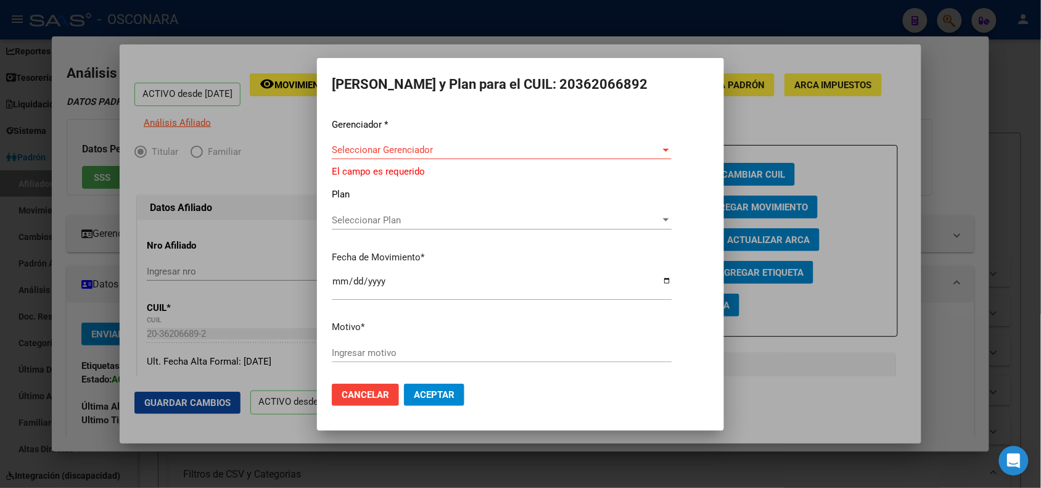
click at [488, 163] on div "Seleccionar Gerenciador Seleccionar Gerenciador" at bounding box center [502, 156] width 340 height 30
click at [479, 156] on div "Seleccionar Gerenciador Seleccionar Gerenciador" at bounding box center [502, 150] width 340 height 18
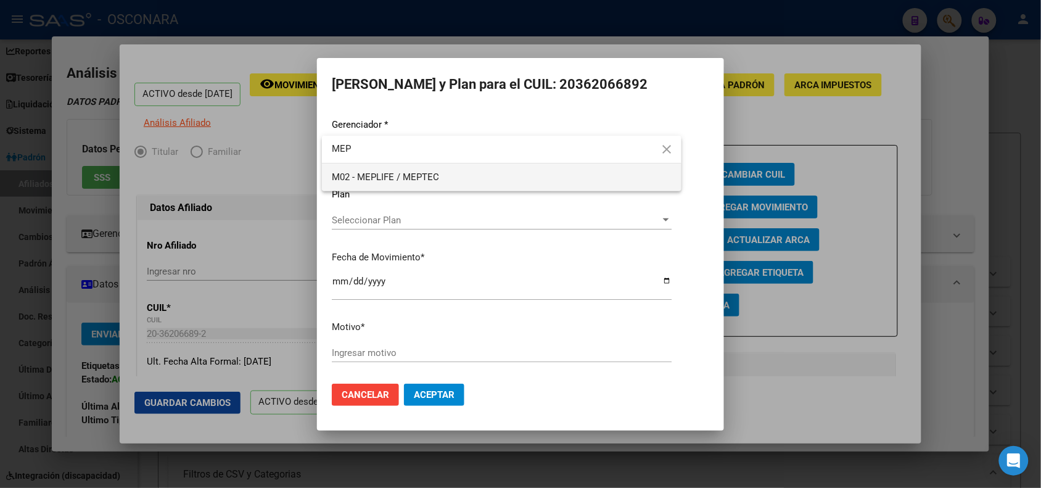
type input "MEP"
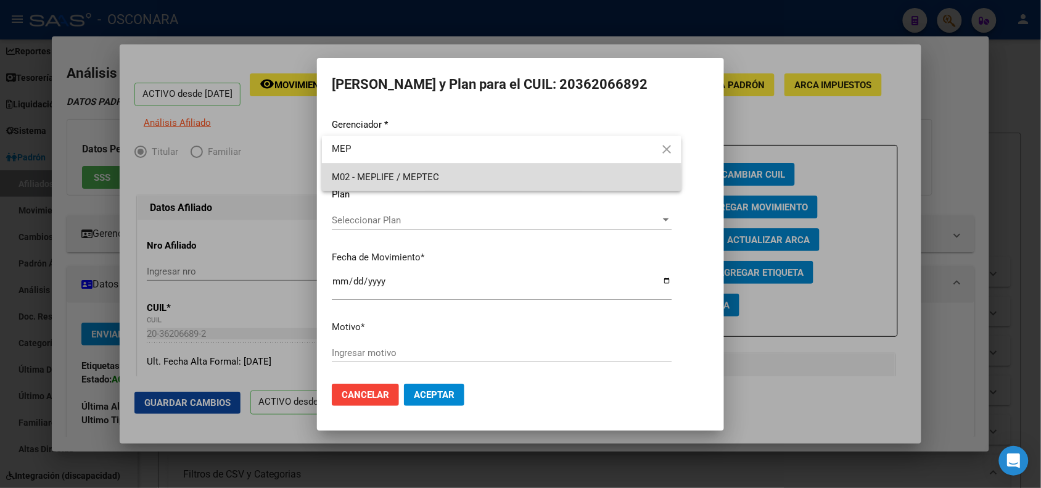
click at [475, 182] on span "M02 - MEPLIFE / MEPTEC" at bounding box center [502, 177] width 340 height 28
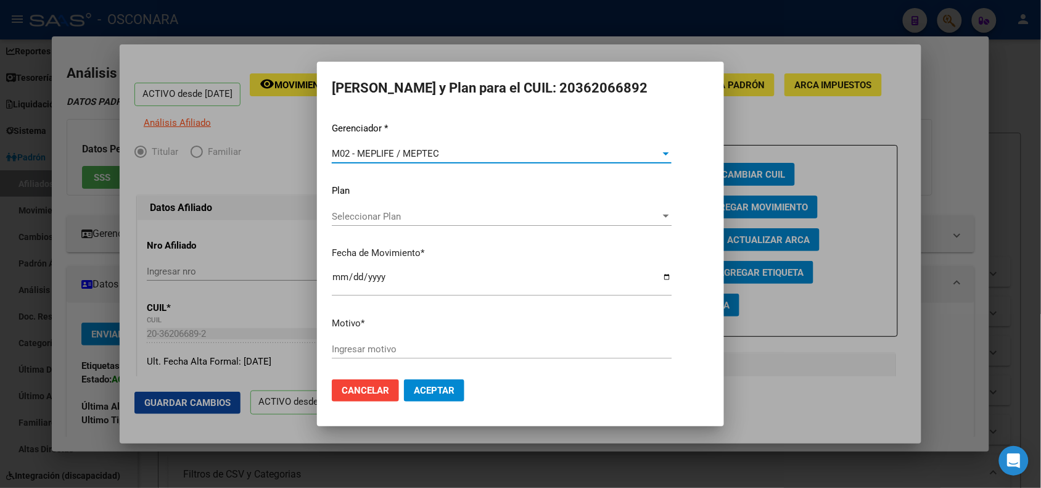
click at [340, 276] on input "[DATE]" at bounding box center [502, 282] width 340 height 20
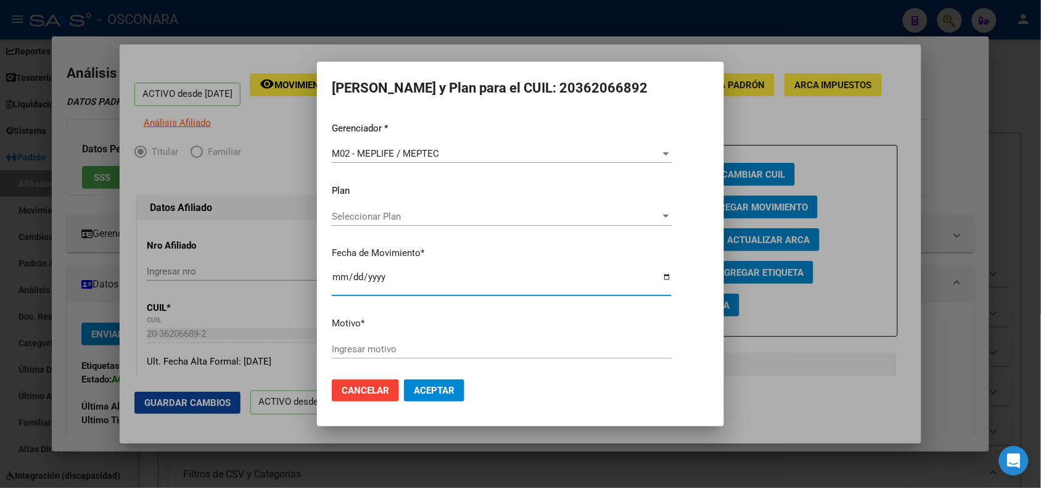
type input "[DATE]"
click at [359, 348] on input "Ingresar motivo" at bounding box center [502, 348] width 340 height 11
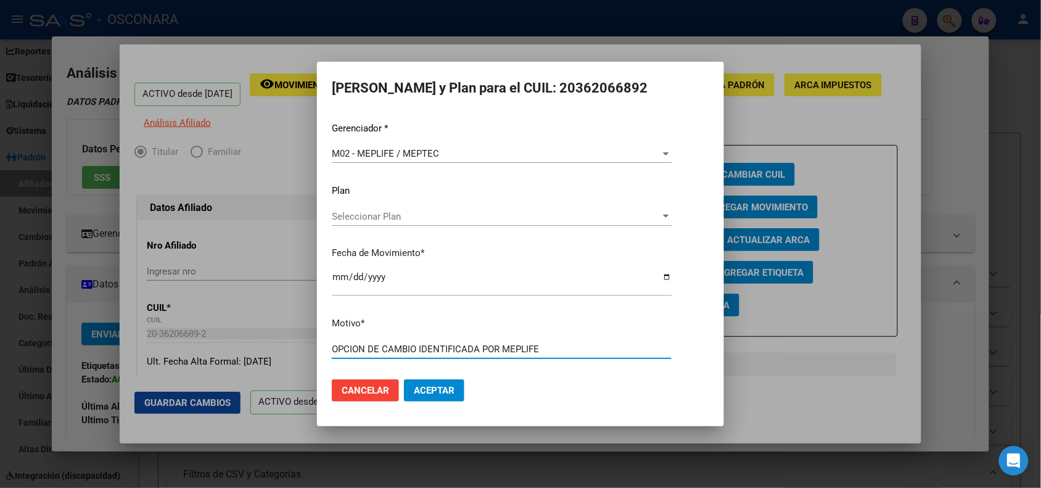
type input "OPCION DE CAMBIO IDENTIFICADA POR MEPLIFE"
click at [404, 379] on button "Aceptar" at bounding box center [434, 390] width 60 height 22
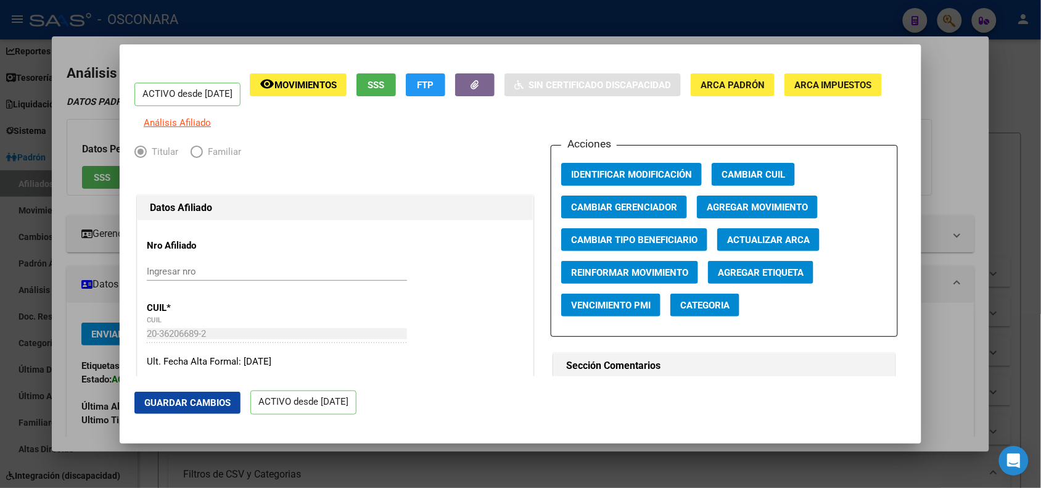
drag, startPoint x: 190, startPoint y: 28, endPoint x: 279, endPoint y: 46, distance: 90.6
drag, startPoint x: 279, startPoint y: 46, endPoint x: 490, endPoint y: 17, distance: 213.5
click at [490, 17] on div at bounding box center [520, 244] width 1041 height 488
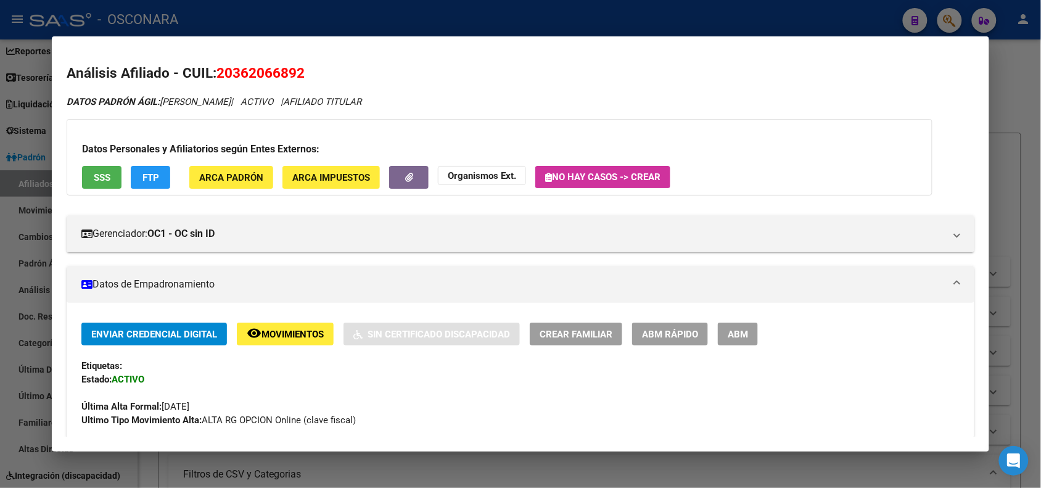
click at [217, 68] on span "20362066892" at bounding box center [260, 73] width 88 height 16
copy span "20362066892"
click at [225, 15] on div at bounding box center [520, 244] width 1041 height 488
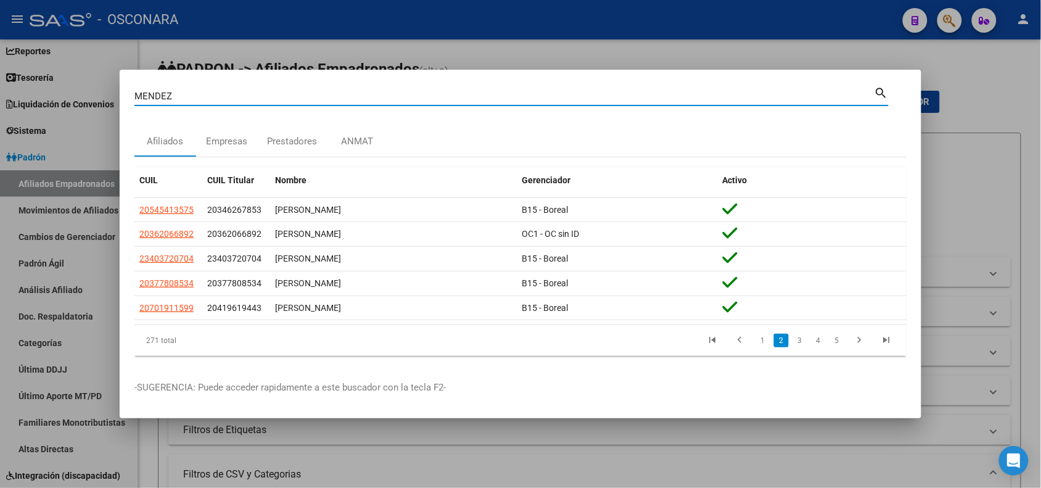
click at [160, 92] on input "MENDEZ" at bounding box center [504, 96] width 740 height 11
paste input "20362066892"
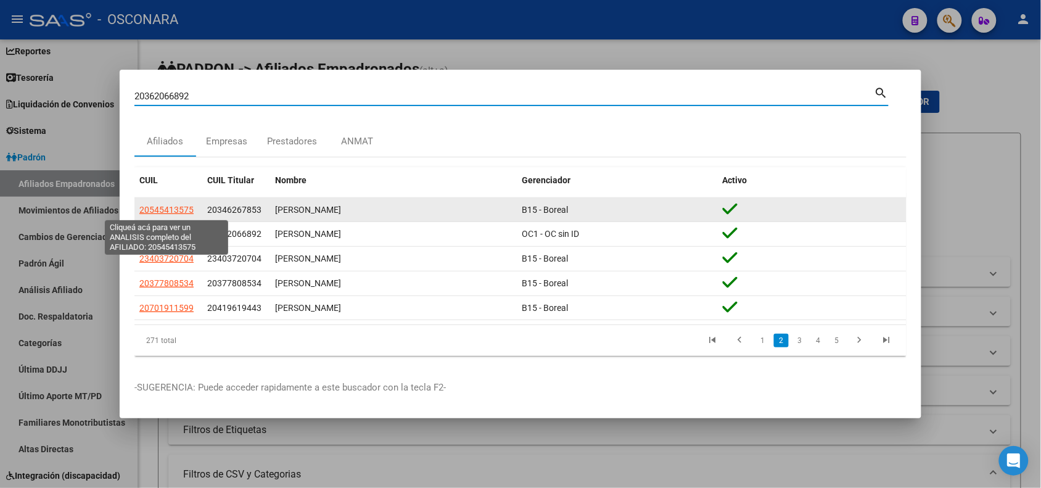
type input "20362066892"
